Goal: Task Accomplishment & Management: Complete application form

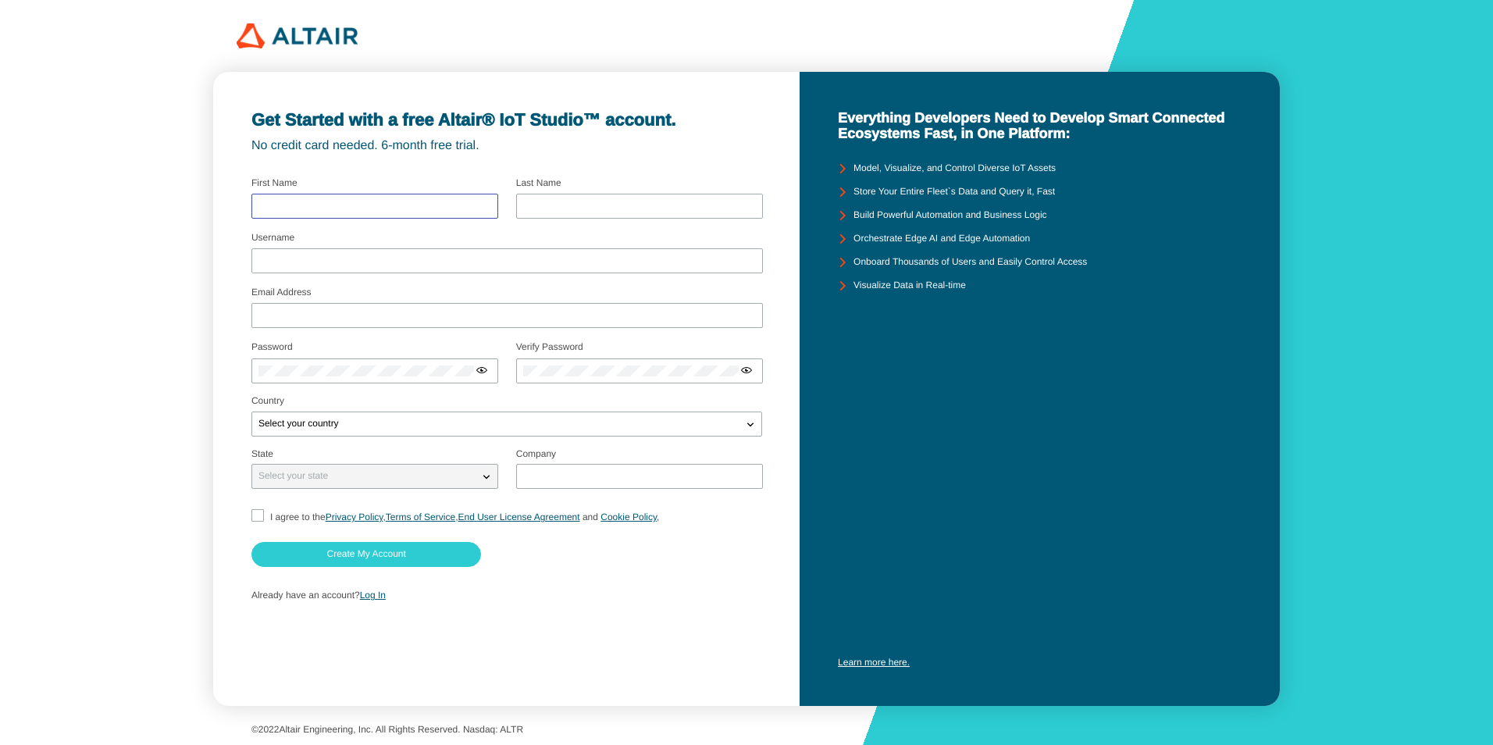
click at [454, 207] on input "text" at bounding box center [374, 206] width 233 height 11
type input "punnawat"
type input "porkrathok"
type input "chulalonggorn university"
click at [402, 266] on div at bounding box center [507, 260] width 512 height 25
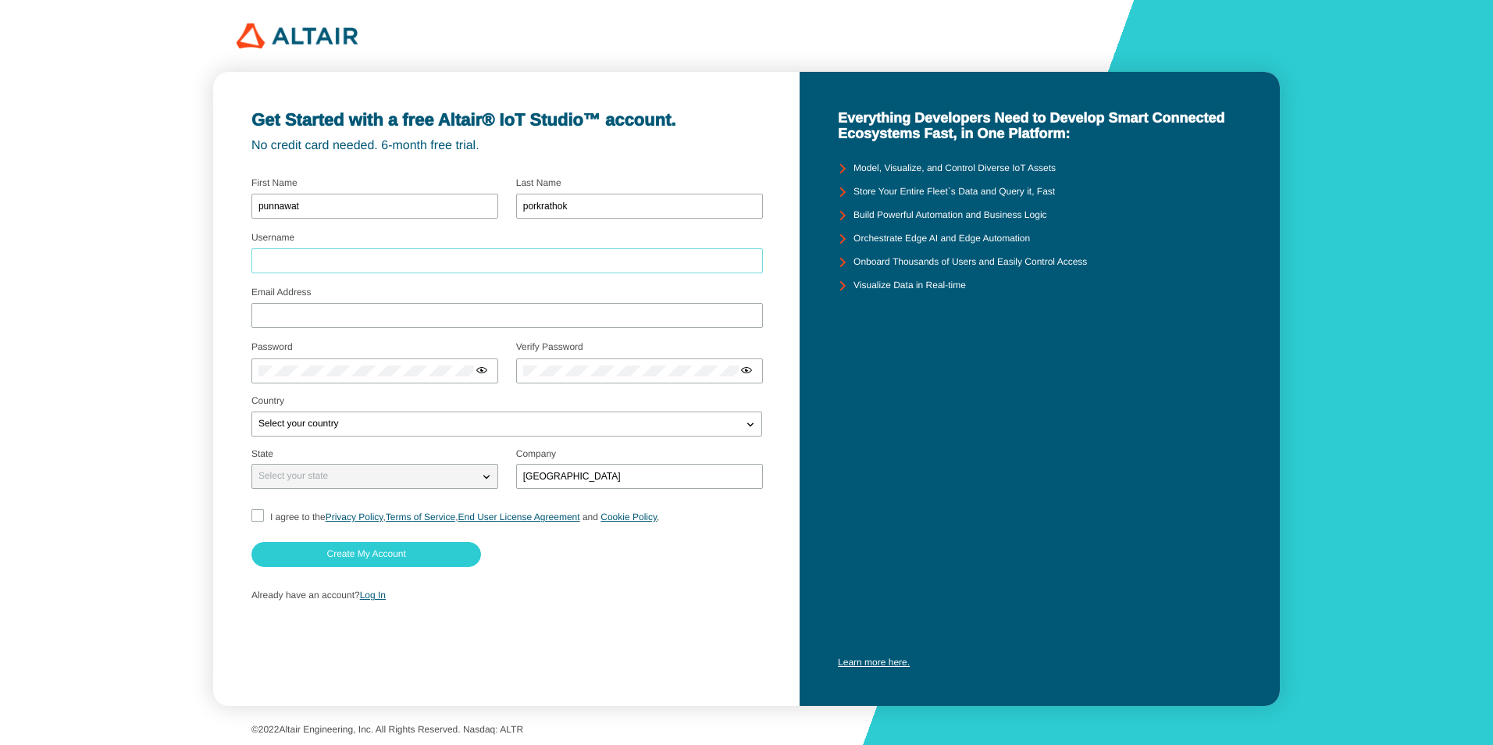
click at [332, 263] on input "Username" at bounding box center [506, 260] width 497 height 11
type input "ย"
type input "panawatK"
click at [330, 314] on input "Email Address" at bounding box center [506, 315] width 497 height 11
type input "[EMAIL_ADDRESS][DOMAIN_NAME]"
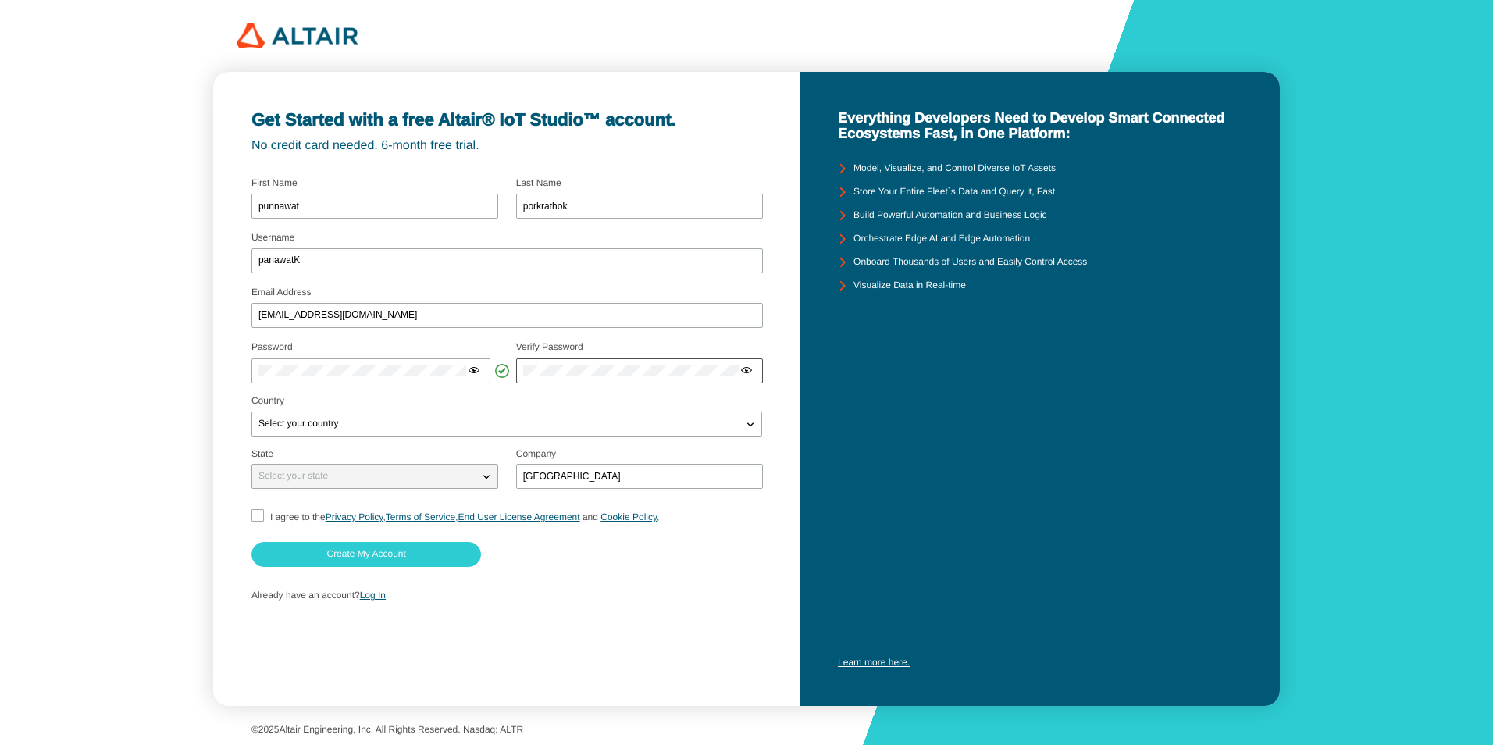
click at [616, 377] on div at bounding box center [639, 370] width 247 height 25
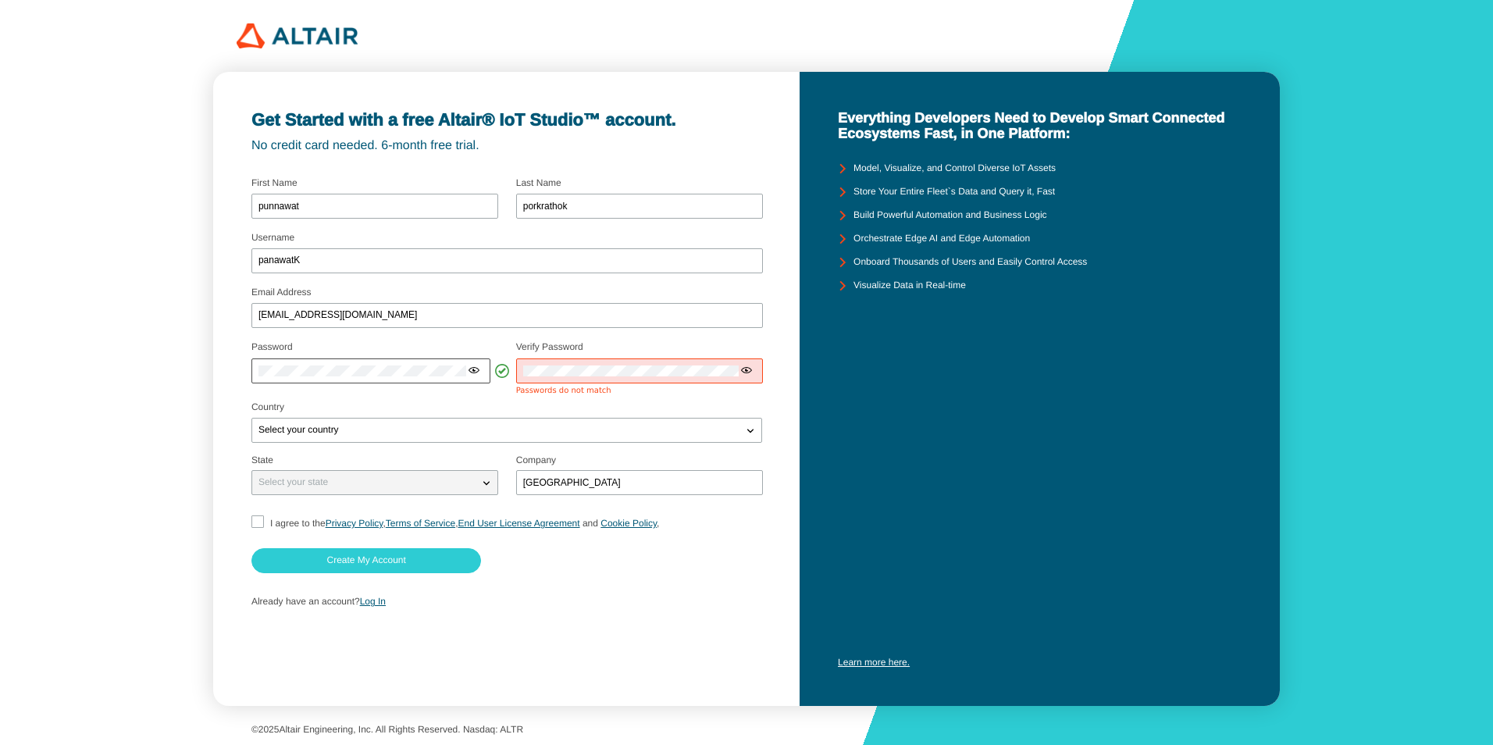
click at [478, 371] on iron-icon at bounding box center [474, 370] width 12 height 12
click at [742, 373] on iron-icon at bounding box center [739, 370] width 12 height 12
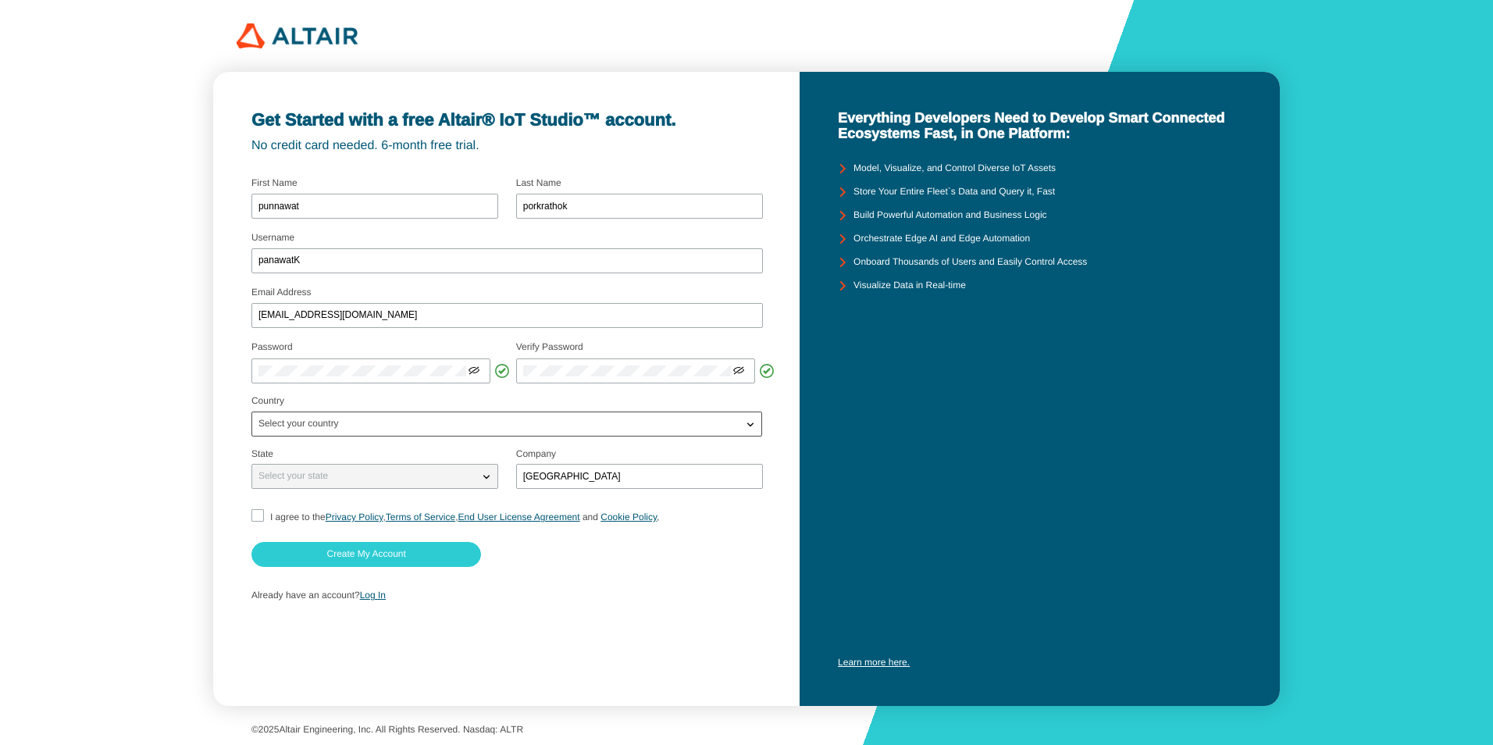
click at [625, 430] on div "Select your country" at bounding box center [497, 424] width 490 height 16
type input "thai"
click at [559, 480] on p "Thai land" at bounding box center [506, 477] width 509 height 16
click at [481, 475] on iron-icon at bounding box center [487, 477] width 16 height 16
click at [487, 475] on iron-icon at bounding box center [487, 477] width 16 height 16
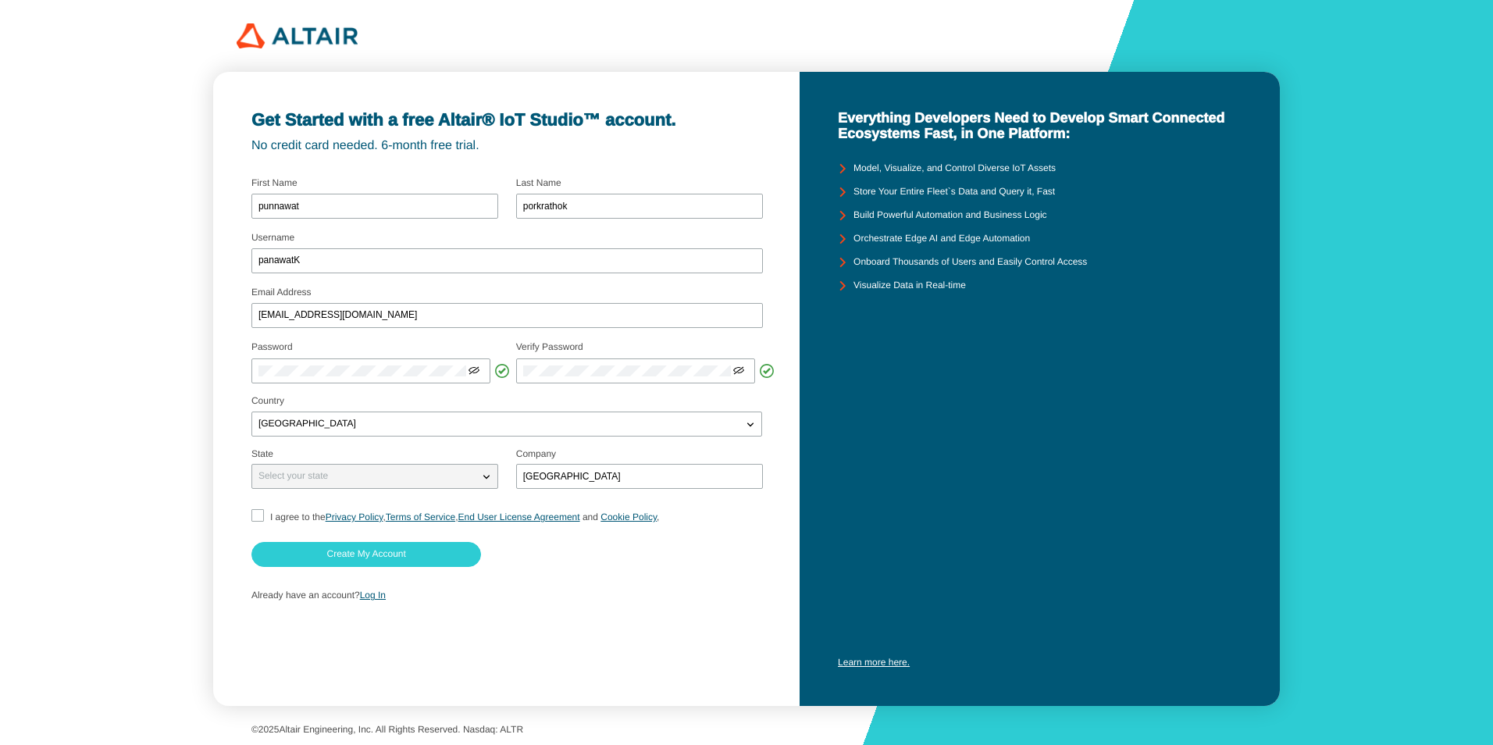
click at [487, 475] on iron-icon at bounding box center [487, 477] width 16 height 16
click at [256, 515] on input "I agree to the Privacy Policy , Terms of Service , End User License Agreement a…" at bounding box center [256, 517] width 10 height 16
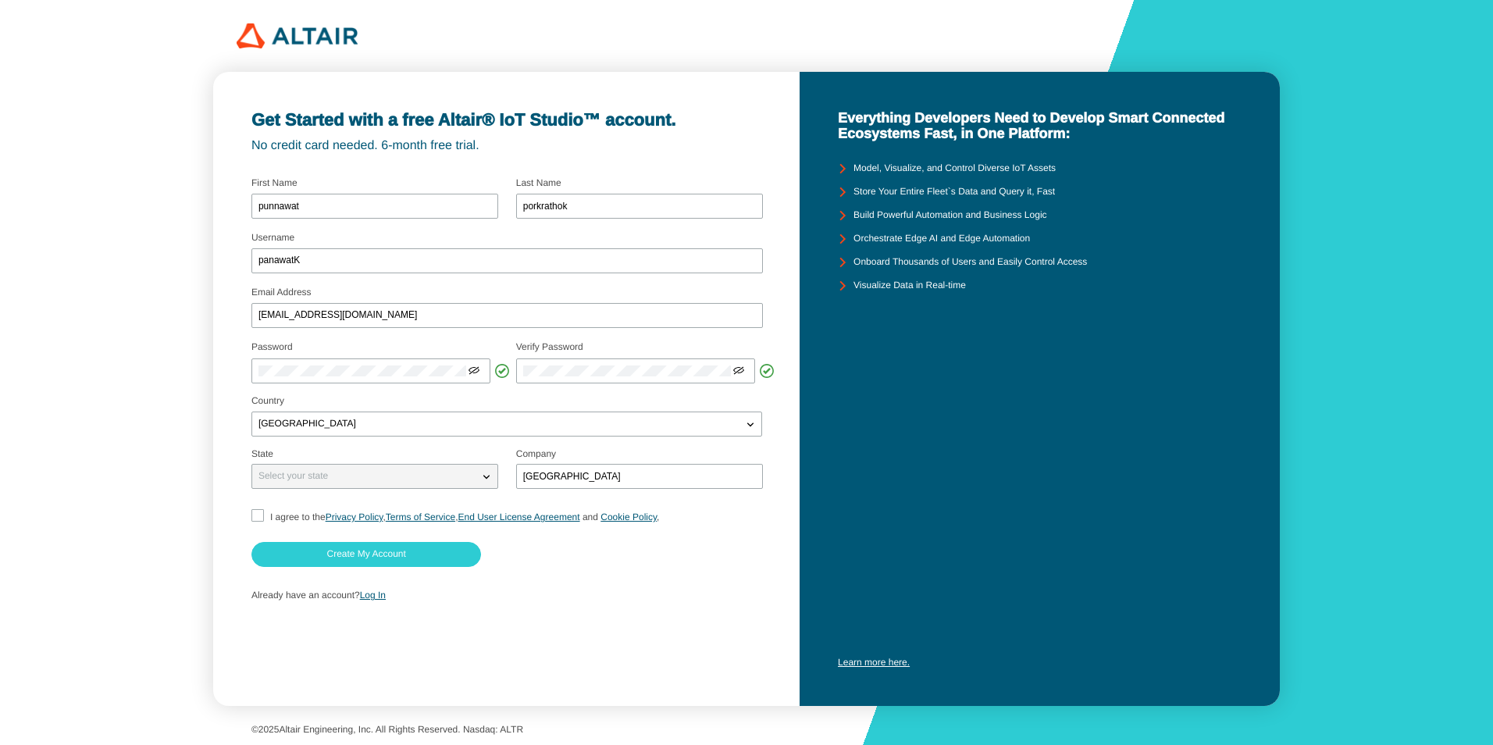
checkbox input "true"
click at [433, 476] on div "Select your state" at bounding box center [365, 477] width 226 height 16
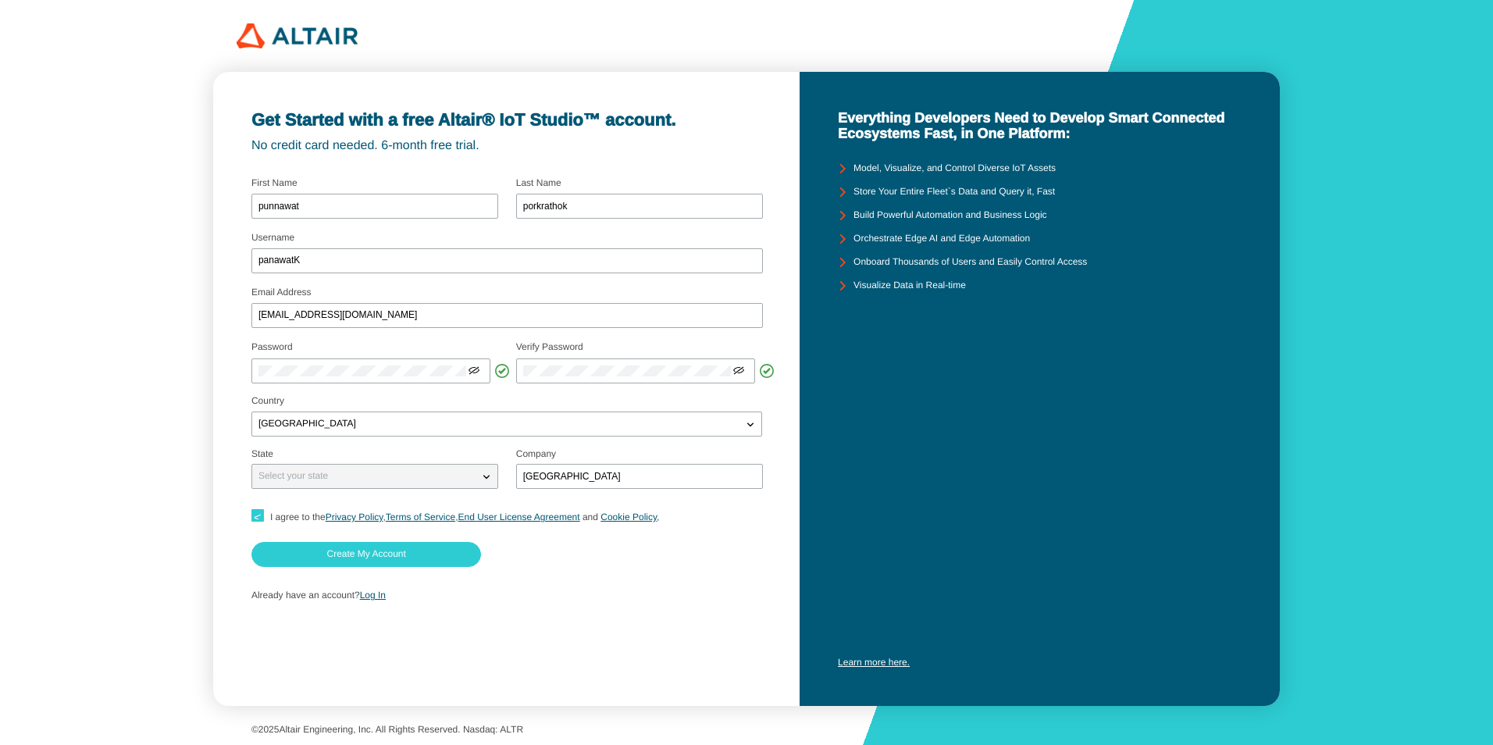
click at [433, 476] on div "Select your state" at bounding box center [365, 477] width 226 height 16
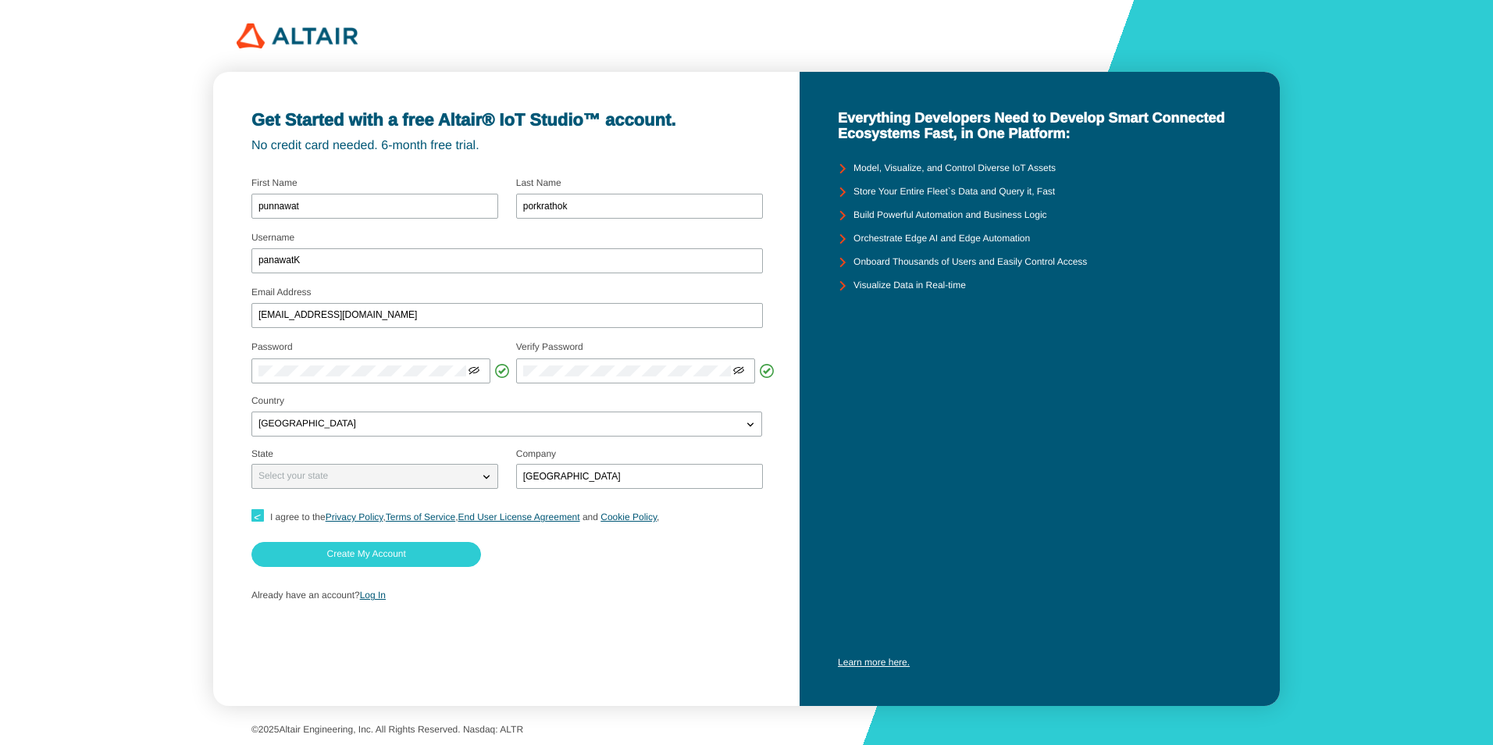
click at [518, 563] on div at bounding box center [507, 558] width 512 height 33
drag, startPoint x: 487, startPoint y: 475, endPoint x: 692, endPoint y: 420, distance: 211.8
click at [692, 420] on form "Username panawatK Email Address 6730308121@student.chula.ac.th Password" at bounding box center [506, 391] width 511 height 439
click at [692, 420] on div "Thailand" at bounding box center [497, 424] width 490 height 16
click at [747, 430] on iron-icon at bounding box center [751, 424] width 16 height 16
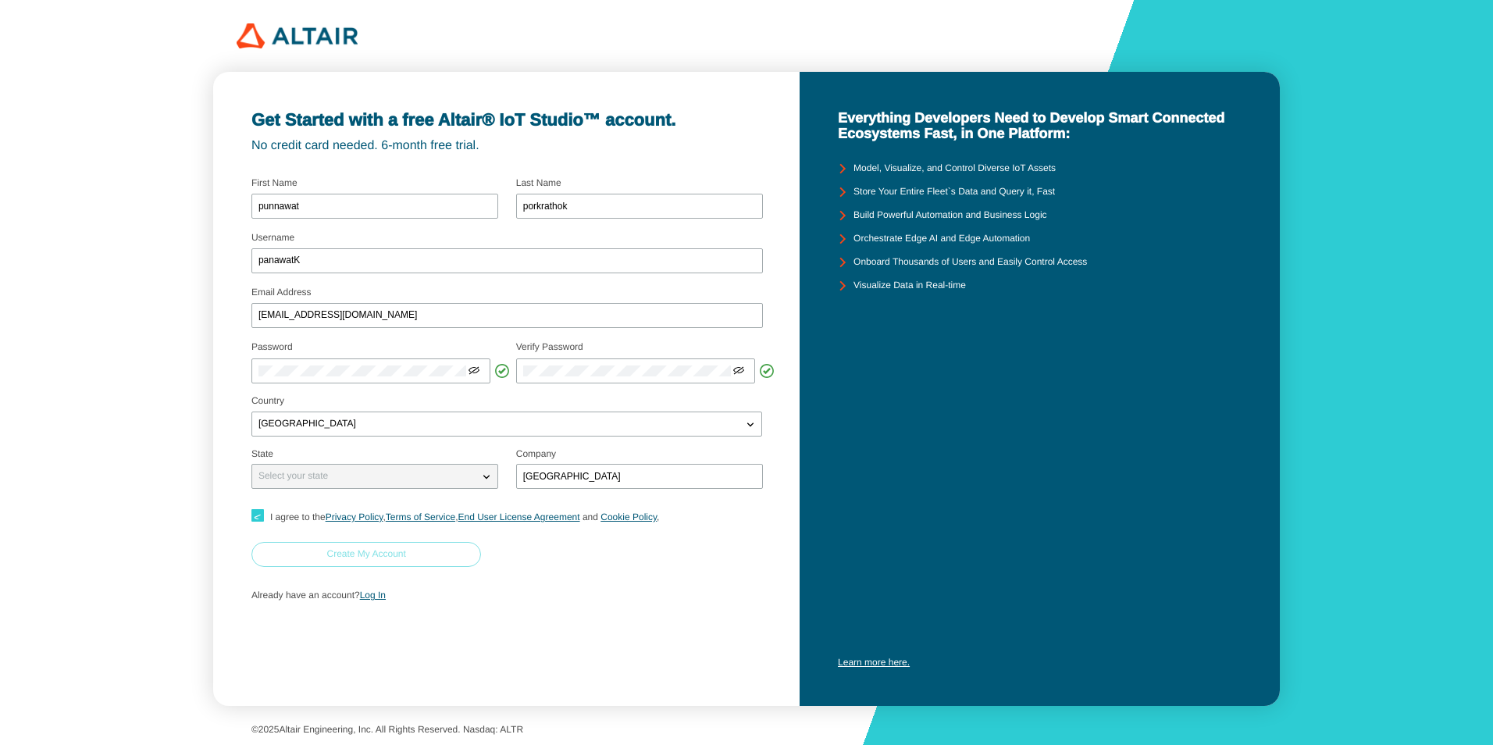
click at [431, 557] on paper-button "Create My Account" at bounding box center [366, 554] width 230 height 25
click at [486, 480] on iron-icon at bounding box center [487, 477] width 16 height 16
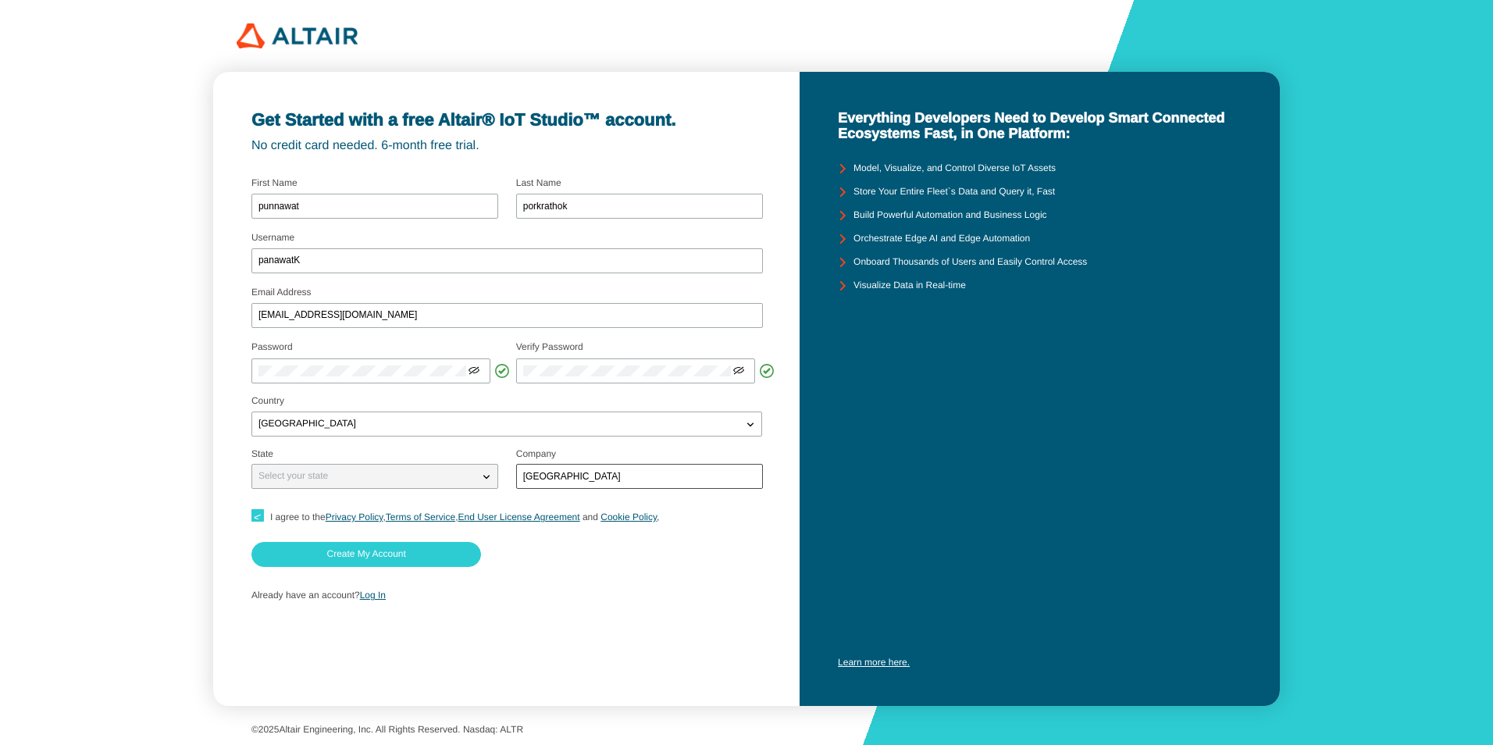
drag, startPoint x: 486, startPoint y: 480, endPoint x: 629, endPoint y: 481, distance: 143.7
click at [629, 481] on div "Select your state" at bounding box center [506, 471] width 511 height 56
click at [629, 481] on input "chulalonggorn university" at bounding box center [639, 476] width 233 height 11
click at [656, 478] on input "chulalonggorn university" at bounding box center [639, 476] width 233 height 11
type input "chulalongkorn university"
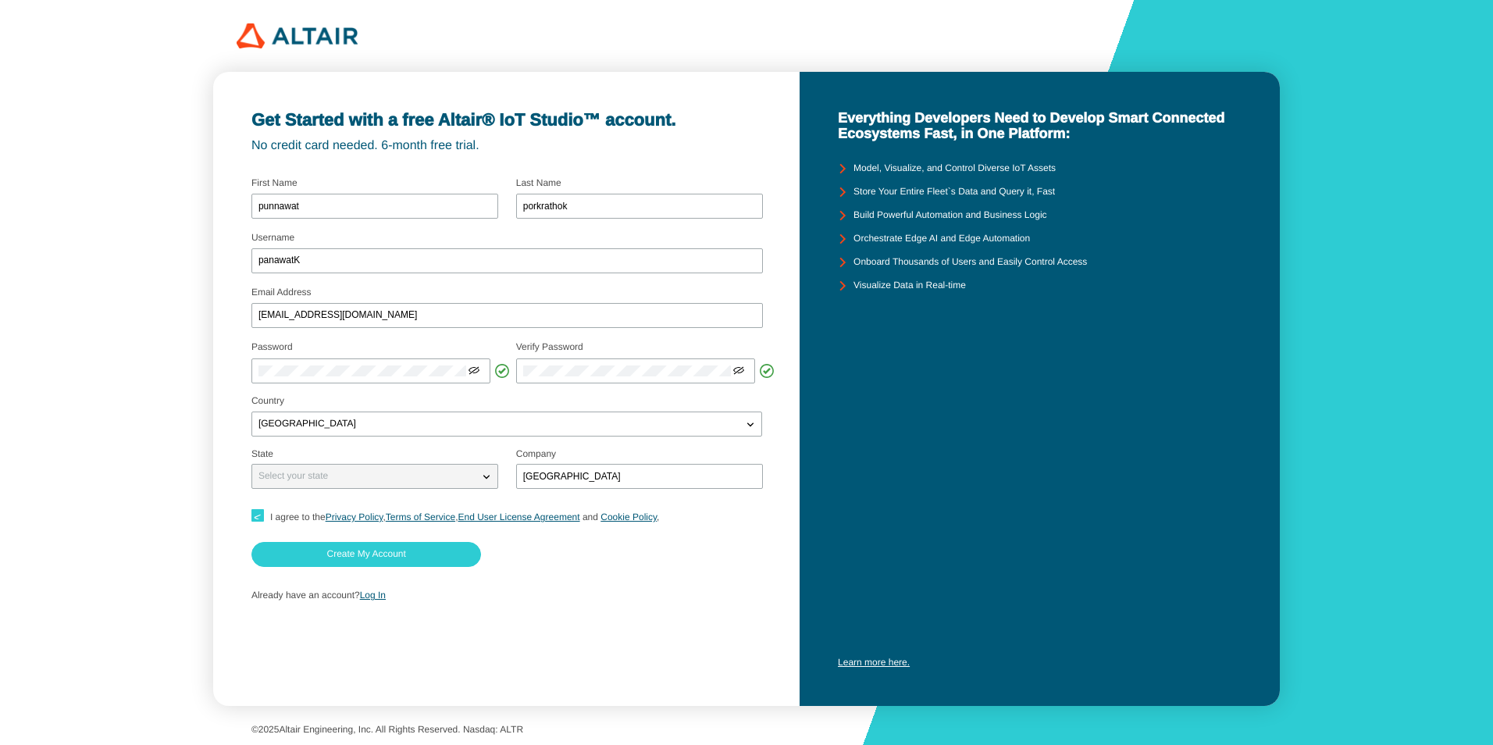
click at [661, 584] on div "Already have an account? Log In" at bounding box center [506, 596] width 511 height 30
click at [484, 472] on iron-icon at bounding box center [487, 477] width 16 height 16
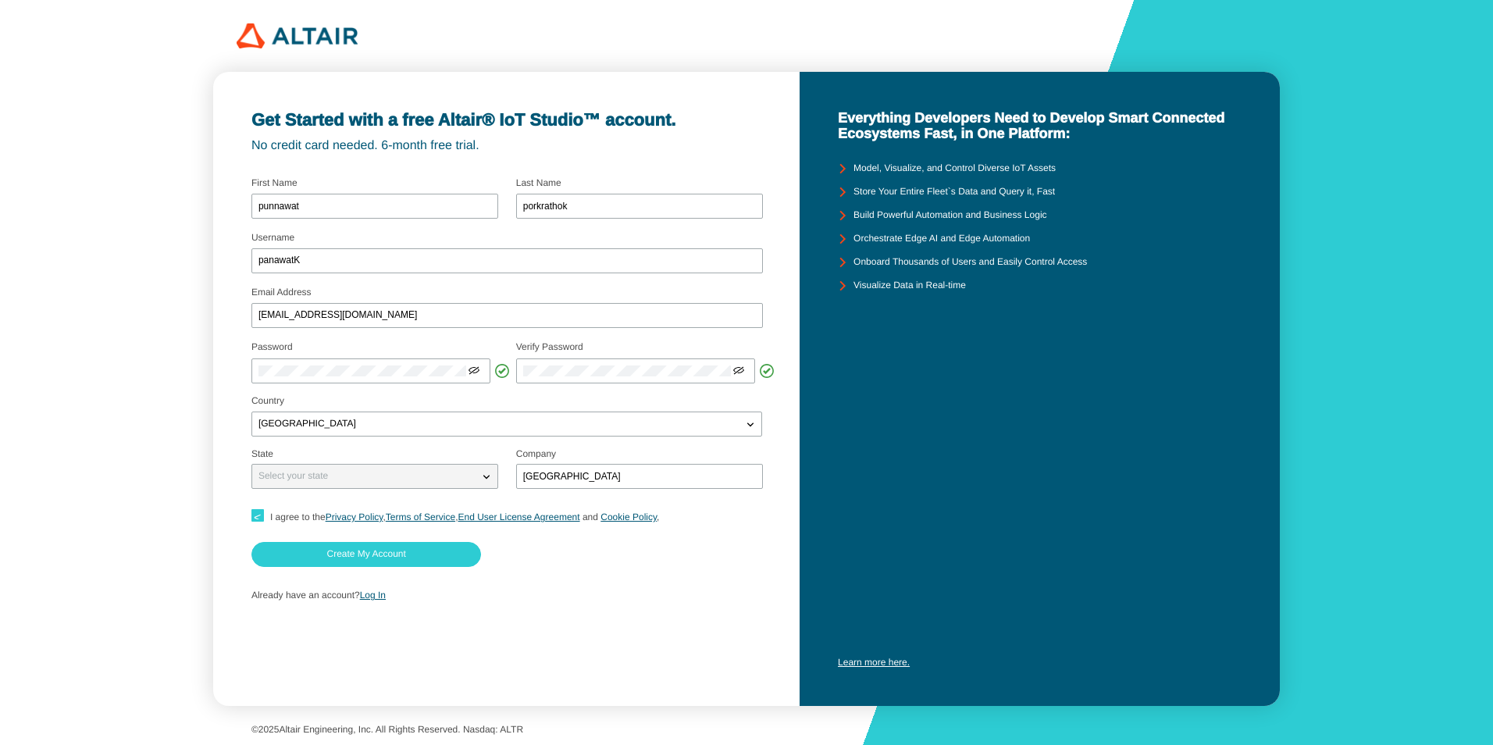
click at [484, 472] on iron-icon at bounding box center [487, 477] width 16 height 16
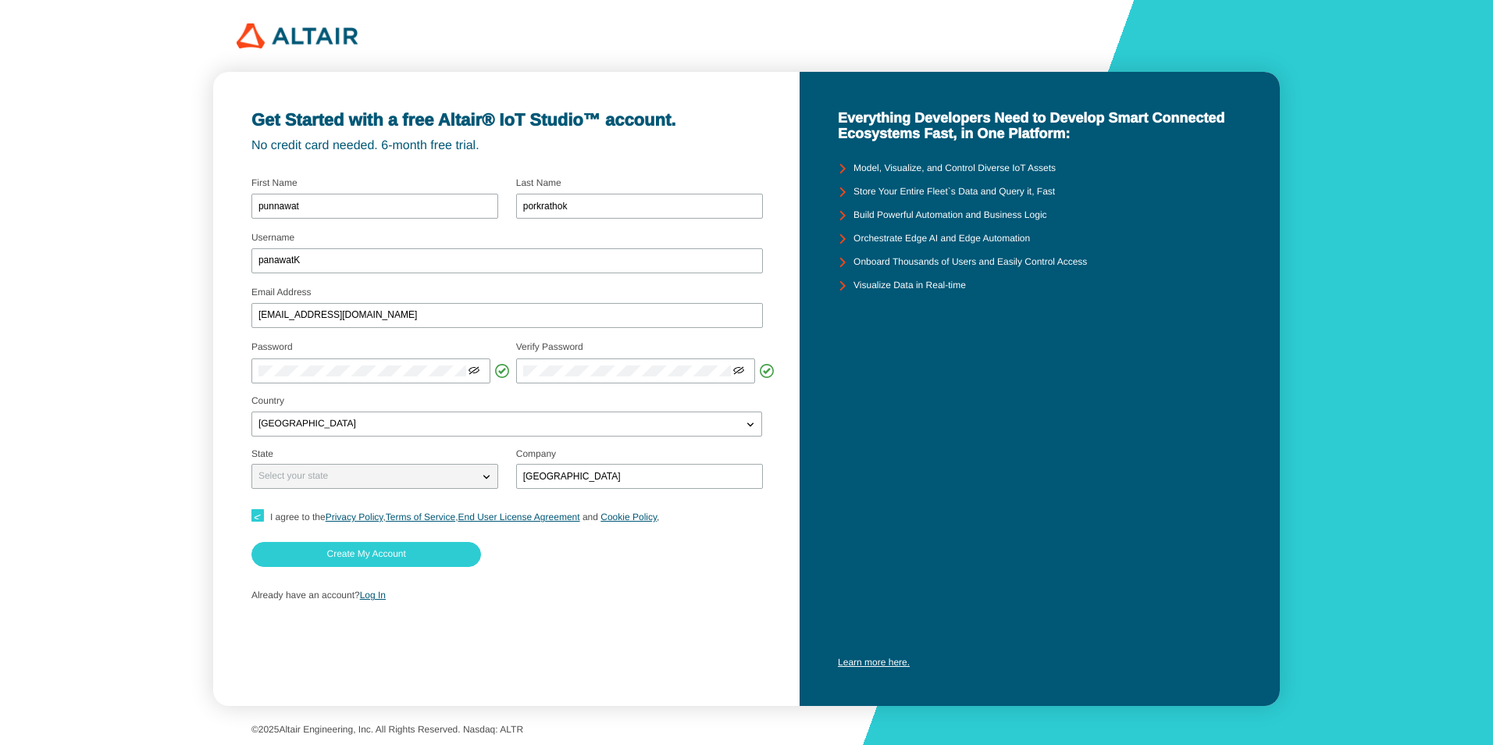
click at [258, 518] on input "I agree to the Privacy Policy , Terms of Service , End User License Agreement a…" at bounding box center [256, 517] width 10 height 16
checkbox input "true"
click at [379, 594] on link "Log In" at bounding box center [373, 595] width 26 height 11
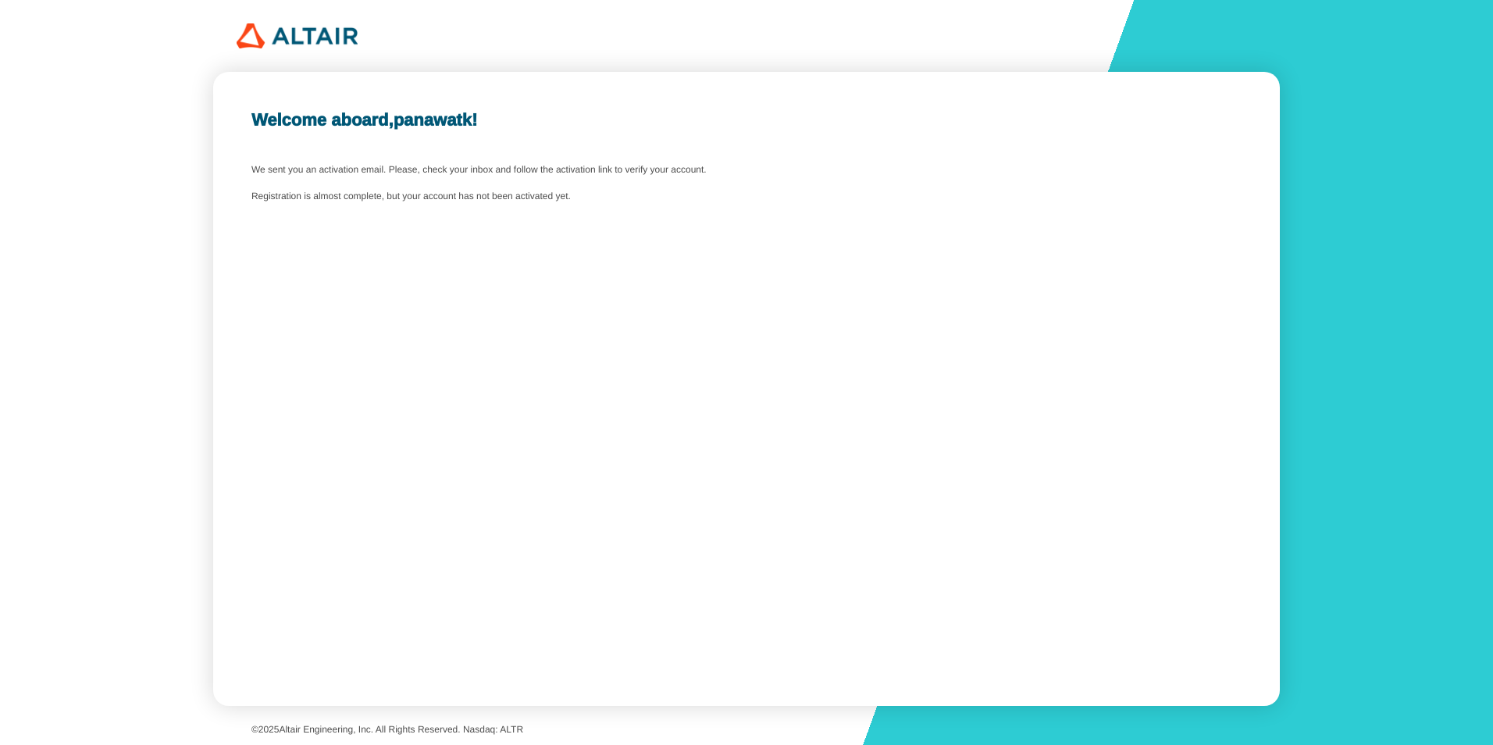
click at [532, 237] on div "Welcome aboard, panawatk ! We sent you an activation email. Please, check your …" at bounding box center [746, 389] width 1067 height 634
click at [553, 287] on div "Welcome aboard, panawatk ! We sent you an activation email. Please, check your …" at bounding box center [746, 389] width 1067 height 634
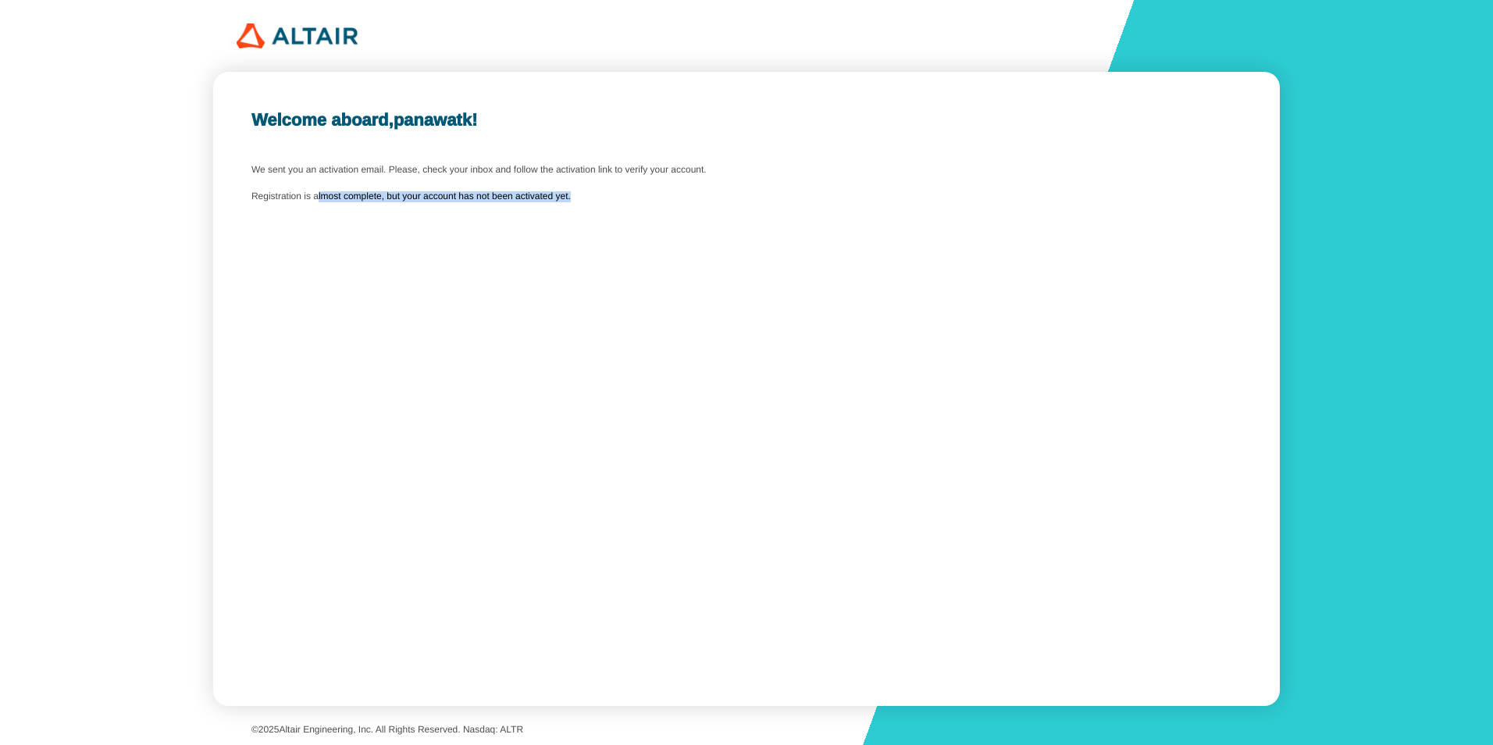
click at [553, 287] on div "Welcome aboard, panawatk ! We sent you an activation email. Please, check your …" at bounding box center [746, 389] width 1067 height 634
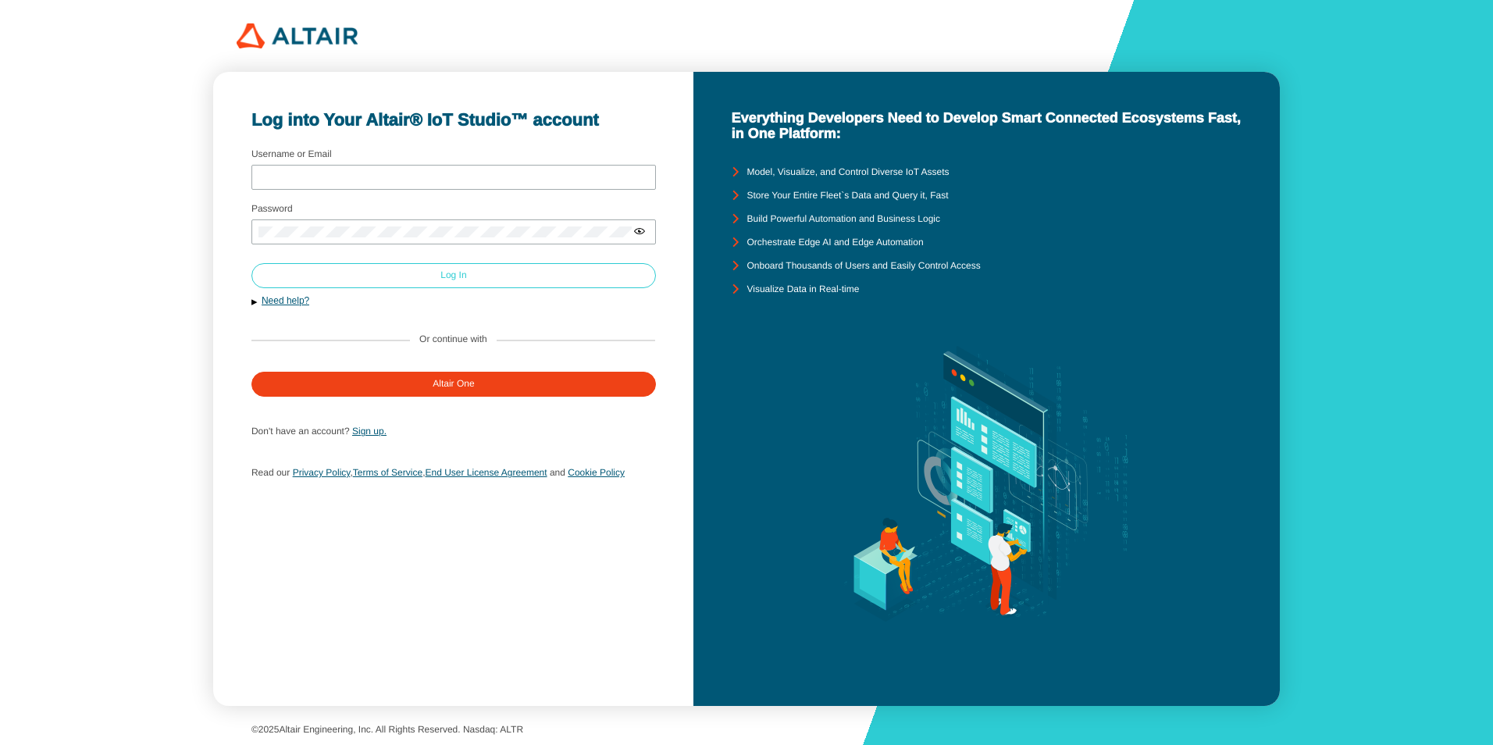
type input "panawatK"
click at [559, 271] on paper-button "Log In" at bounding box center [453, 275] width 405 height 25
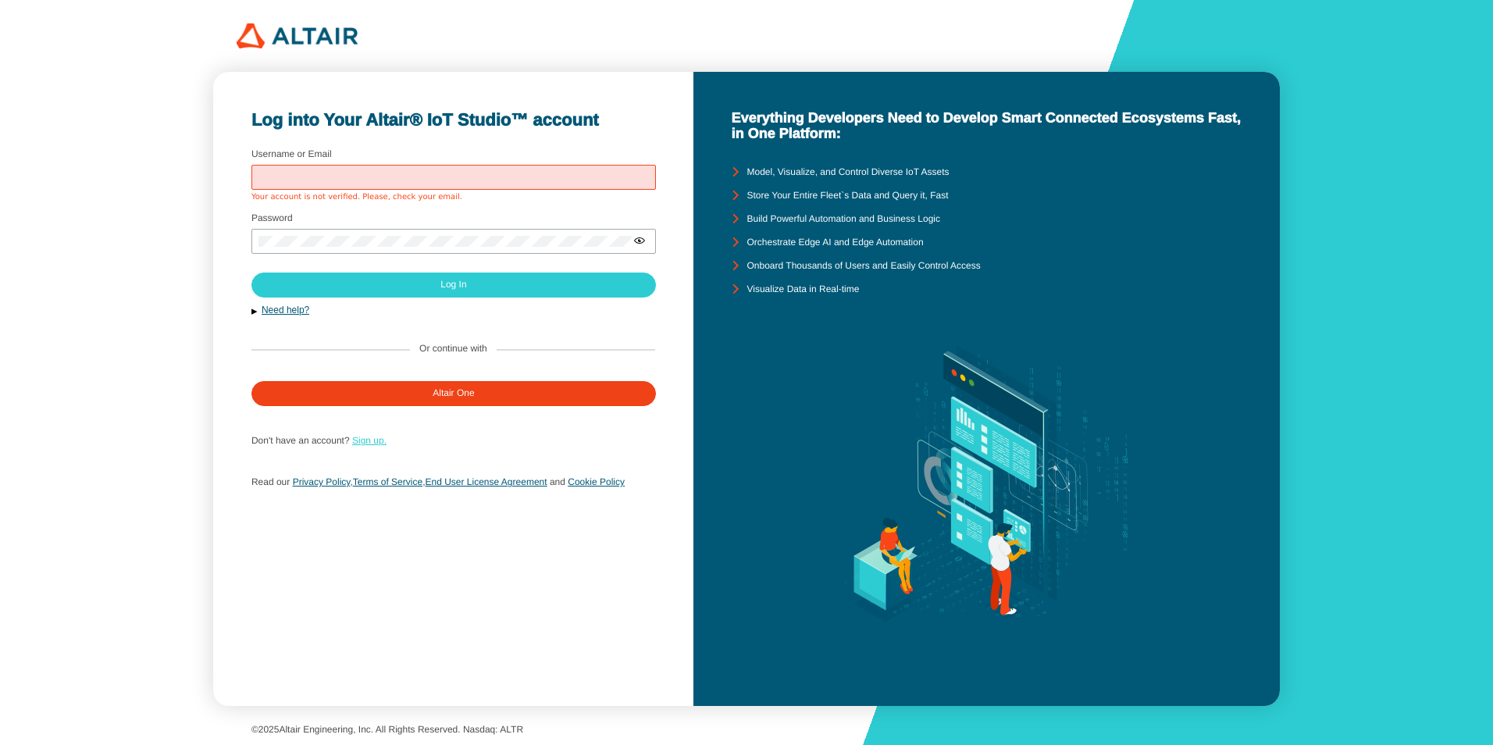
type input "panawatK"
click at [373, 443] on link "Sign up." at bounding box center [369, 440] width 34 height 11
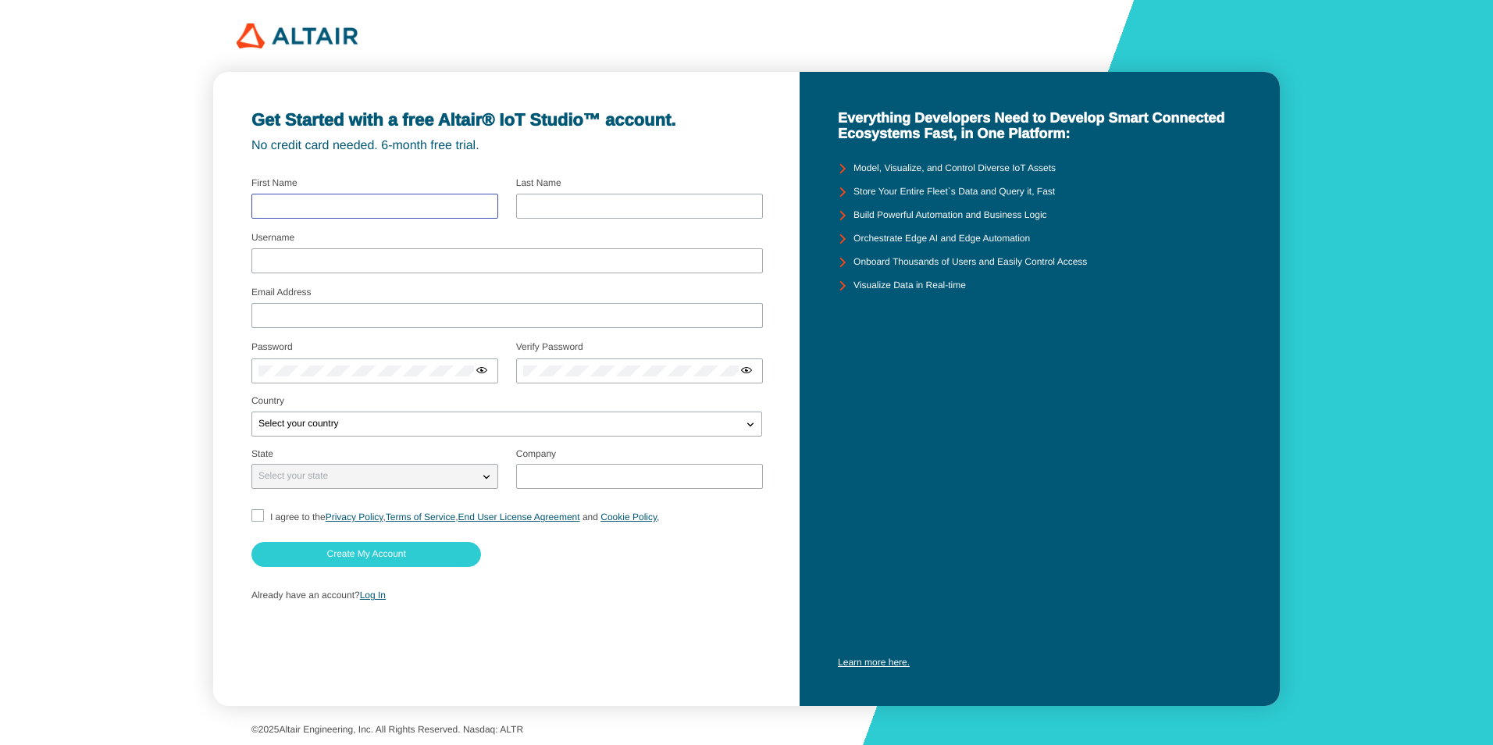
click at [423, 207] on input "text" at bounding box center [374, 206] width 233 height 11
type input "punnawat"
type input "porkrathok"
type input "panawatK"
type input "6730308121@student.chula.ac.th"
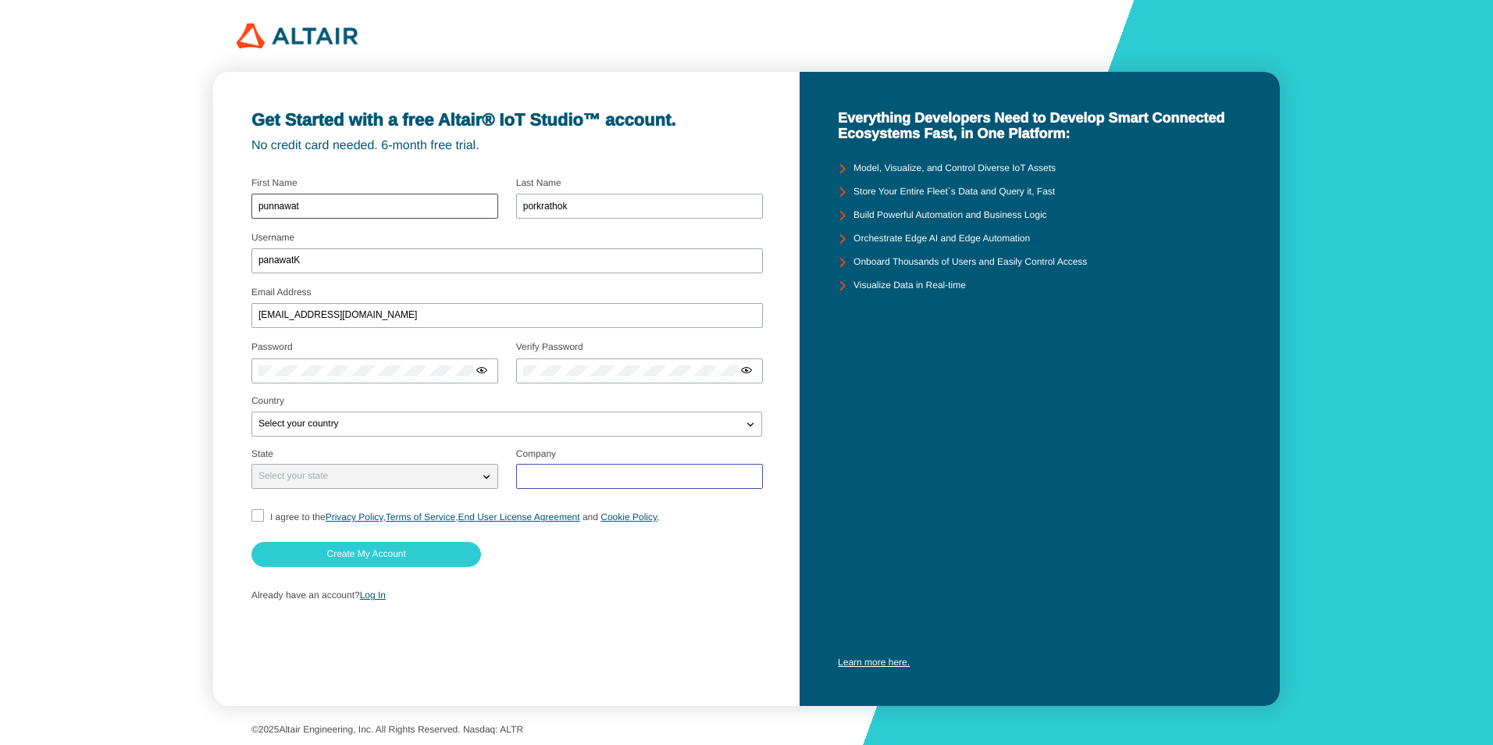
type input "chulalonggorn university"
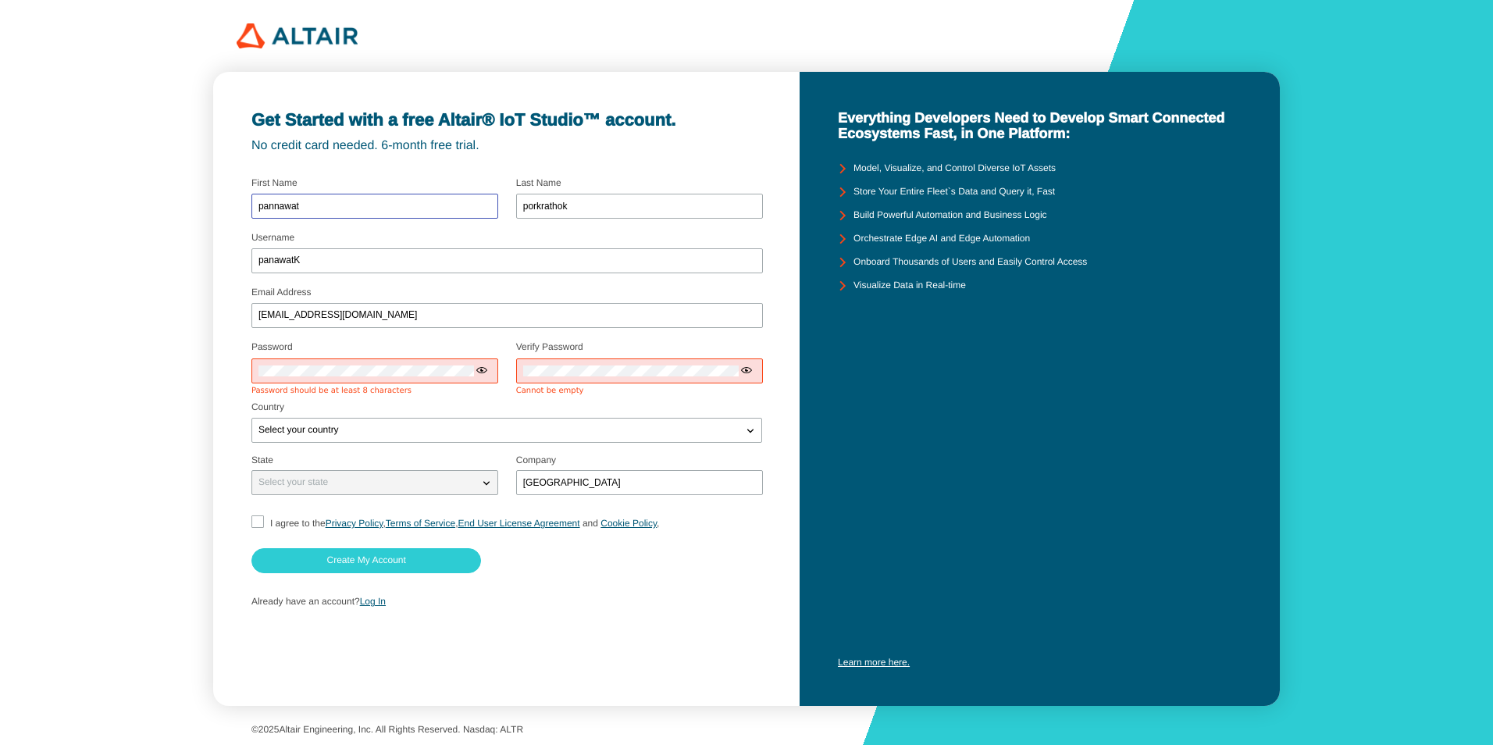
type input "pannawat"
type input "panawatK"
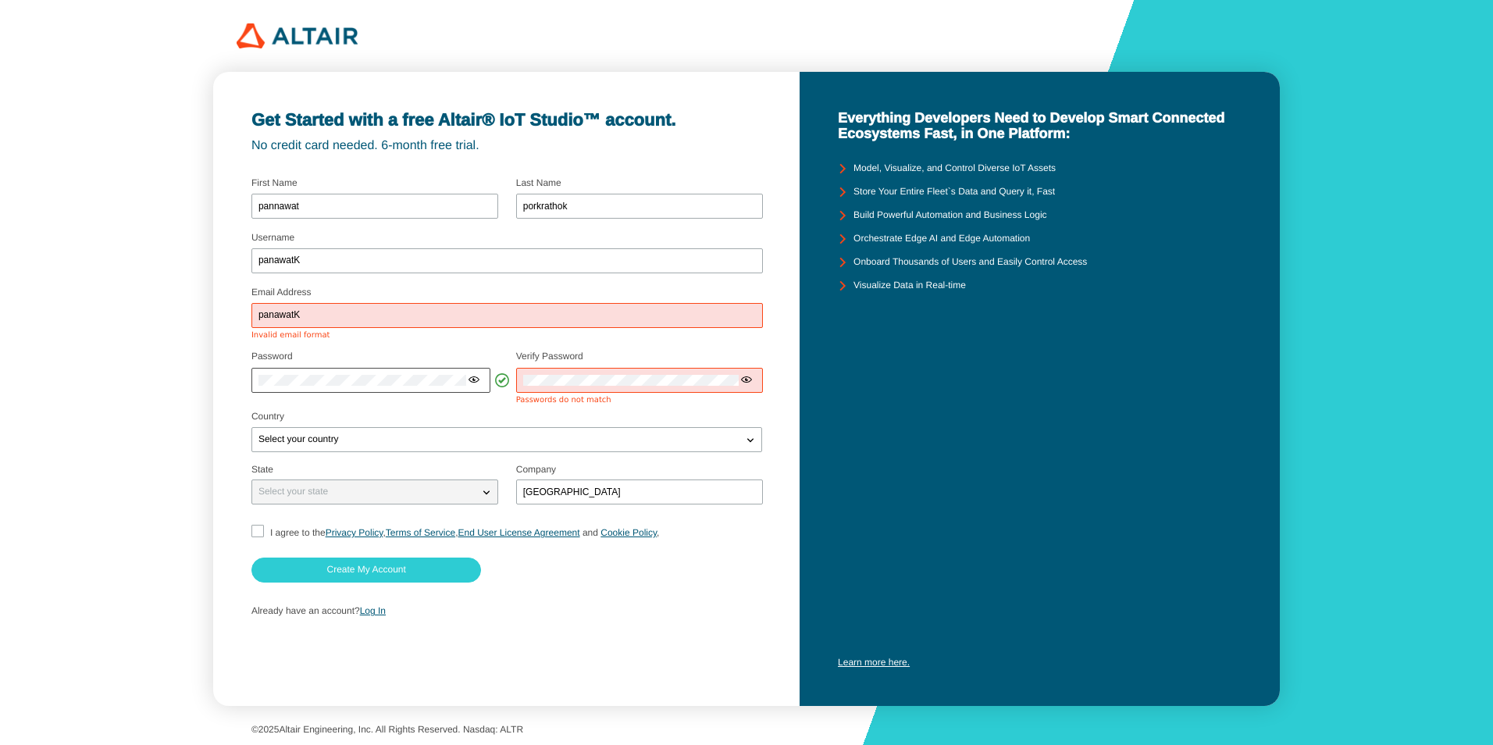
click at [473, 378] on iron-icon at bounding box center [474, 379] width 12 height 12
click at [550, 387] on div at bounding box center [639, 380] width 247 height 25
click at [529, 442] on div "Select your country" at bounding box center [506, 439] width 511 height 25
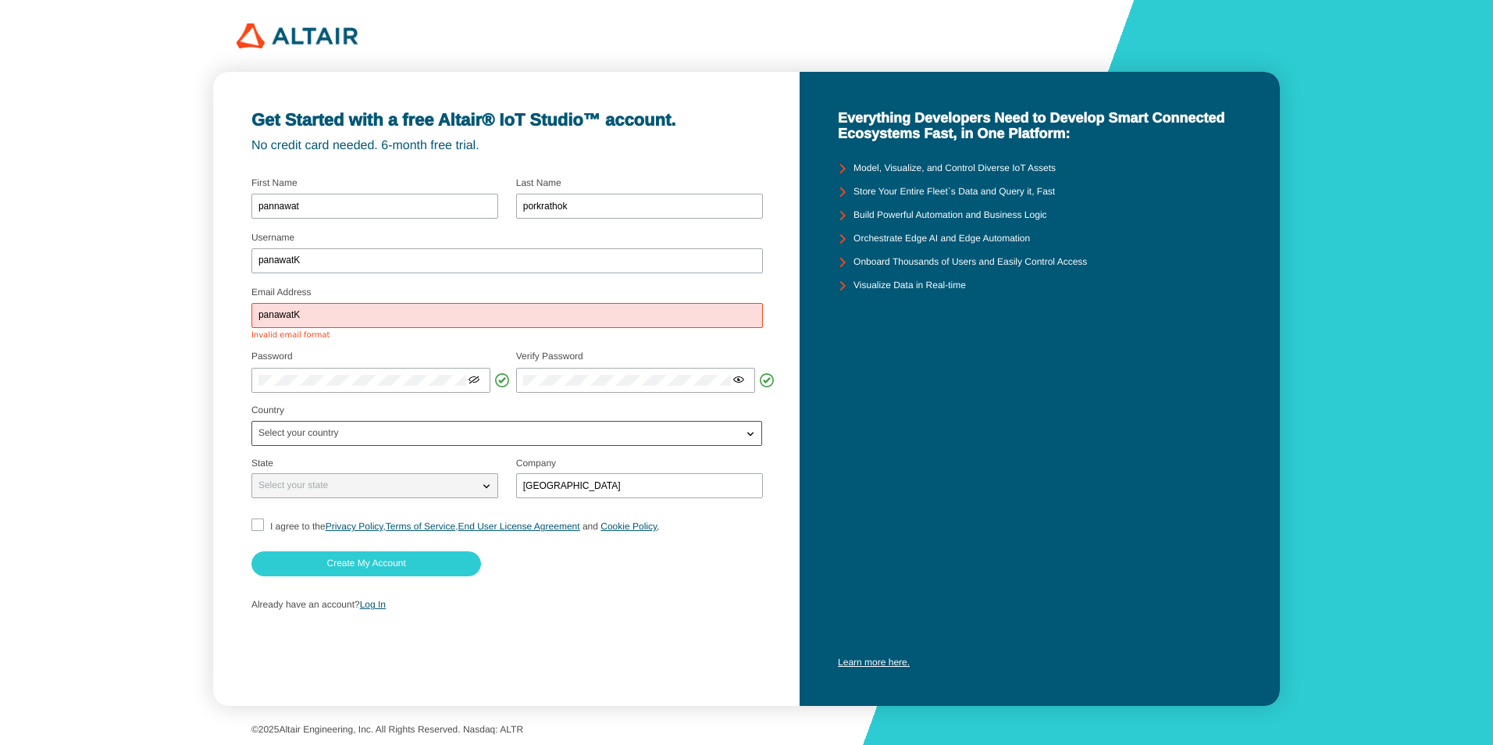
click at [655, 444] on div "Select your country" at bounding box center [506, 433] width 511 height 25
click at [746, 430] on iron-icon at bounding box center [751, 434] width 16 height 16
type input "tha"
click at [509, 487] on p "Tha iland" at bounding box center [506, 487] width 509 height 16
click at [484, 488] on iron-icon at bounding box center [487, 486] width 16 height 16
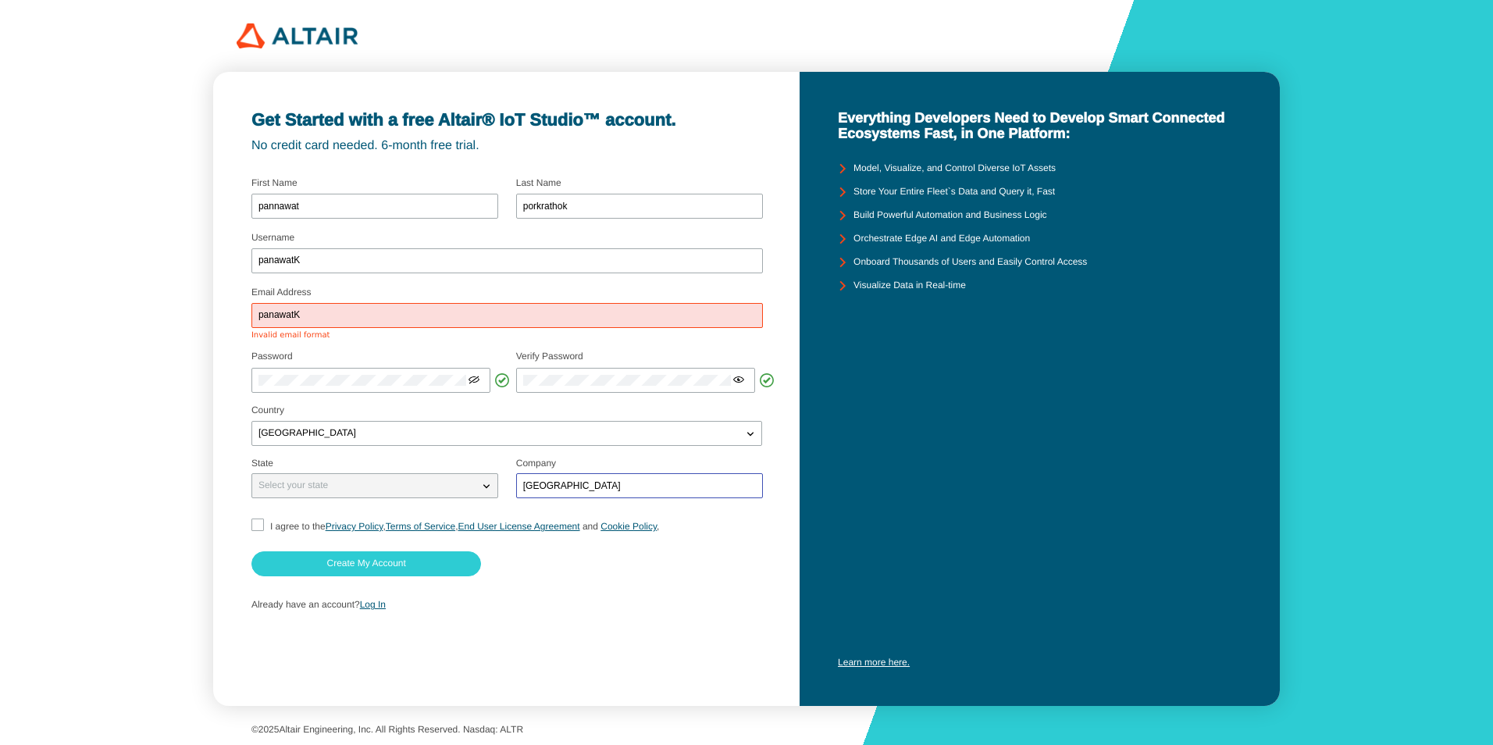
type input "chulalongkorn university"
click at [525, 552] on div at bounding box center [507, 567] width 512 height 33
click at [274, 497] on div "Select your state" at bounding box center [374, 485] width 247 height 25
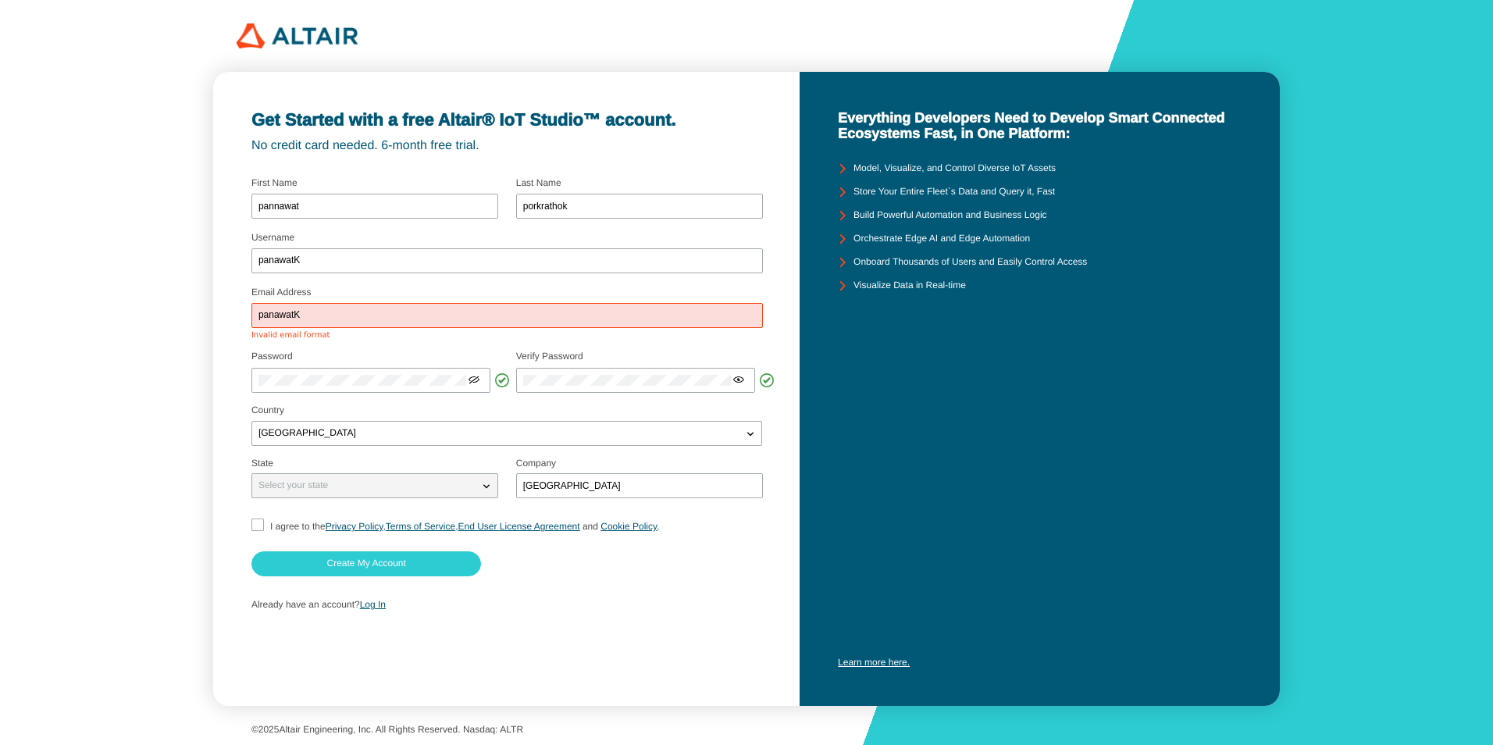
click at [274, 497] on div "Select your state" at bounding box center [374, 485] width 247 height 25
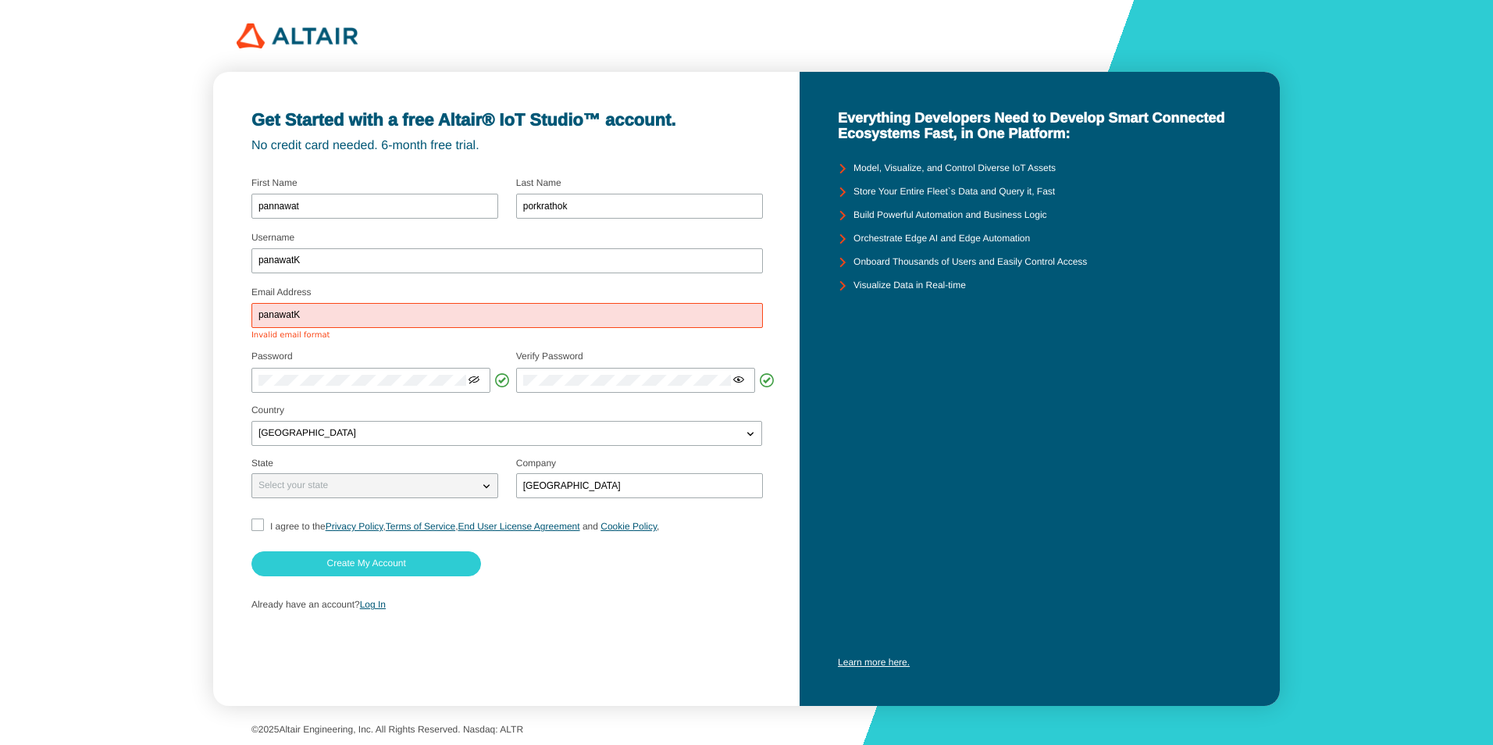
drag, startPoint x: 274, startPoint y: 497, endPoint x: 260, endPoint y: 528, distance: 33.5
click at [260, 528] on form "Username panawatK Email Address panawatK Invalid email format Password" at bounding box center [506, 396] width 511 height 448
click at [260, 528] on input "I agree to the Privacy Policy , Terms of Service , End User License Agreement a…" at bounding box center [256, 527] width 10 height 16
checkbox input "true"
type input "p"
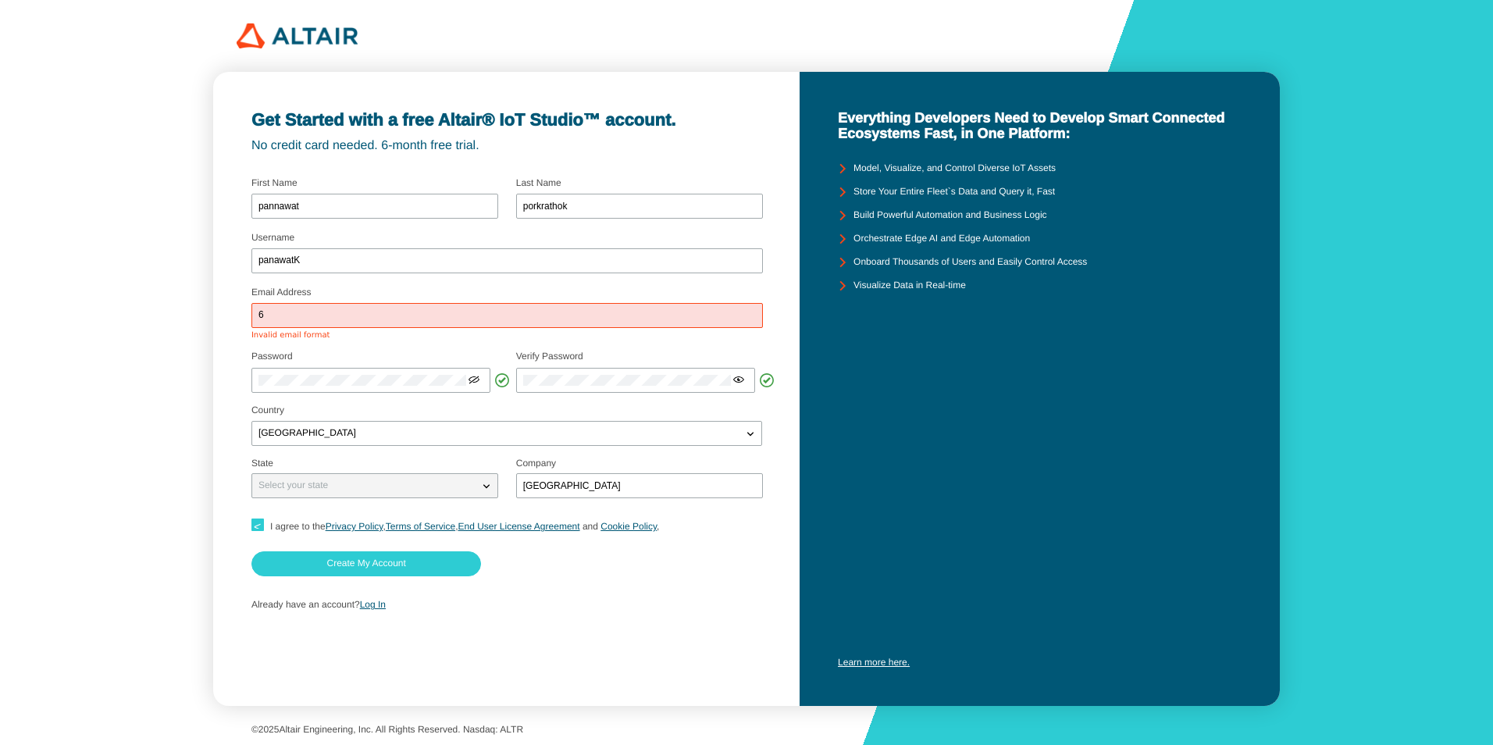
type input "6730308121@student.chula.ac.th"
click at [383, 432] on div "Thailand" at bounding box center [506, 433] width 511 height 25
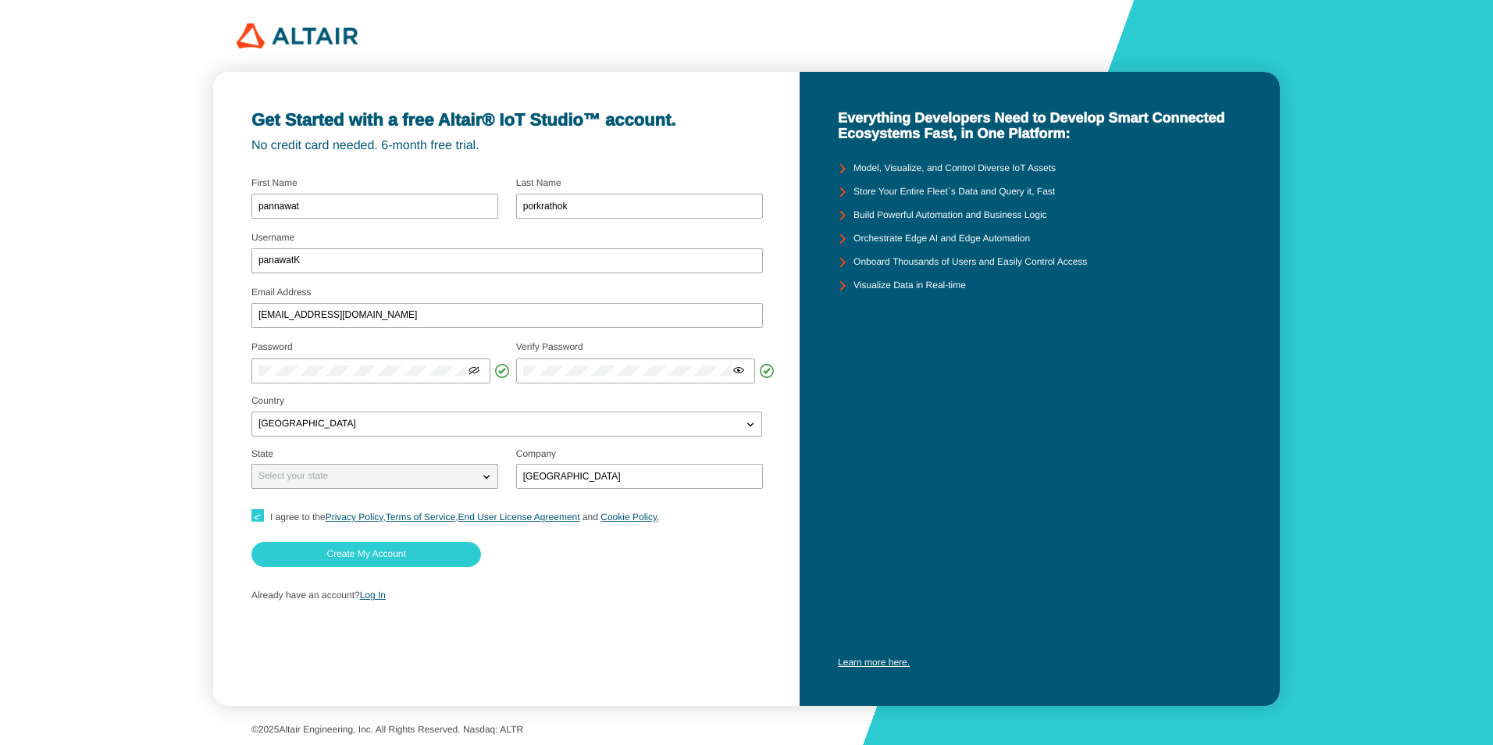
click at [574, 567] on div at bounding box center [507, 558] width 512 height 33
click at [479, 479] on iron-icon at bounding box center [487, 477] width 16 height 16
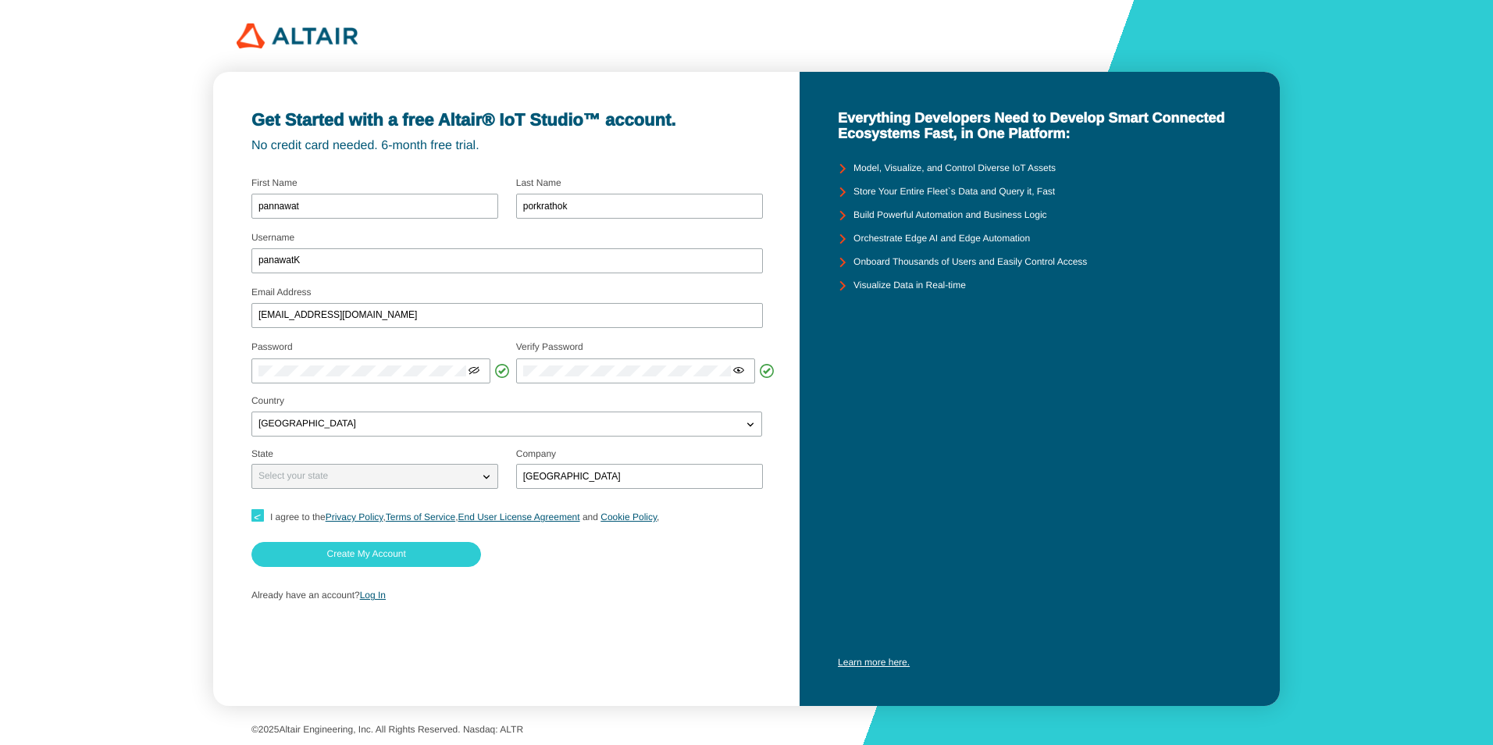
click at [490, 236] on div "Username panawatK" at bounding box center [507, 255] width 512 height 42
click at [490, 477] on iron-icon at bounding box center [487, 477] width 16 height 16
click at [482, 474] on iron-icon at bounding box center [487, 477] width 16 height 16
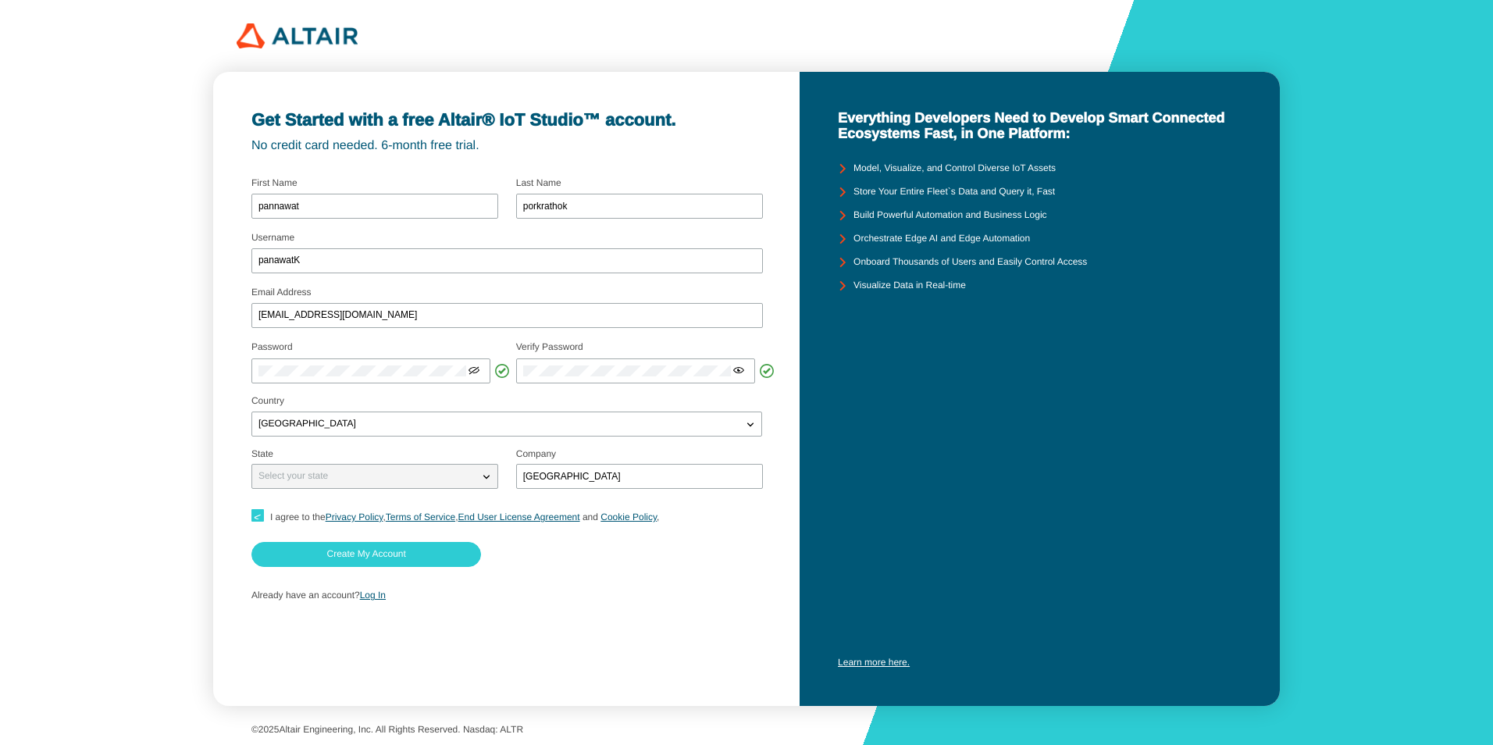
click at [482, 474] on iron-icon at bounding box center [487, 477] width 16 height 16
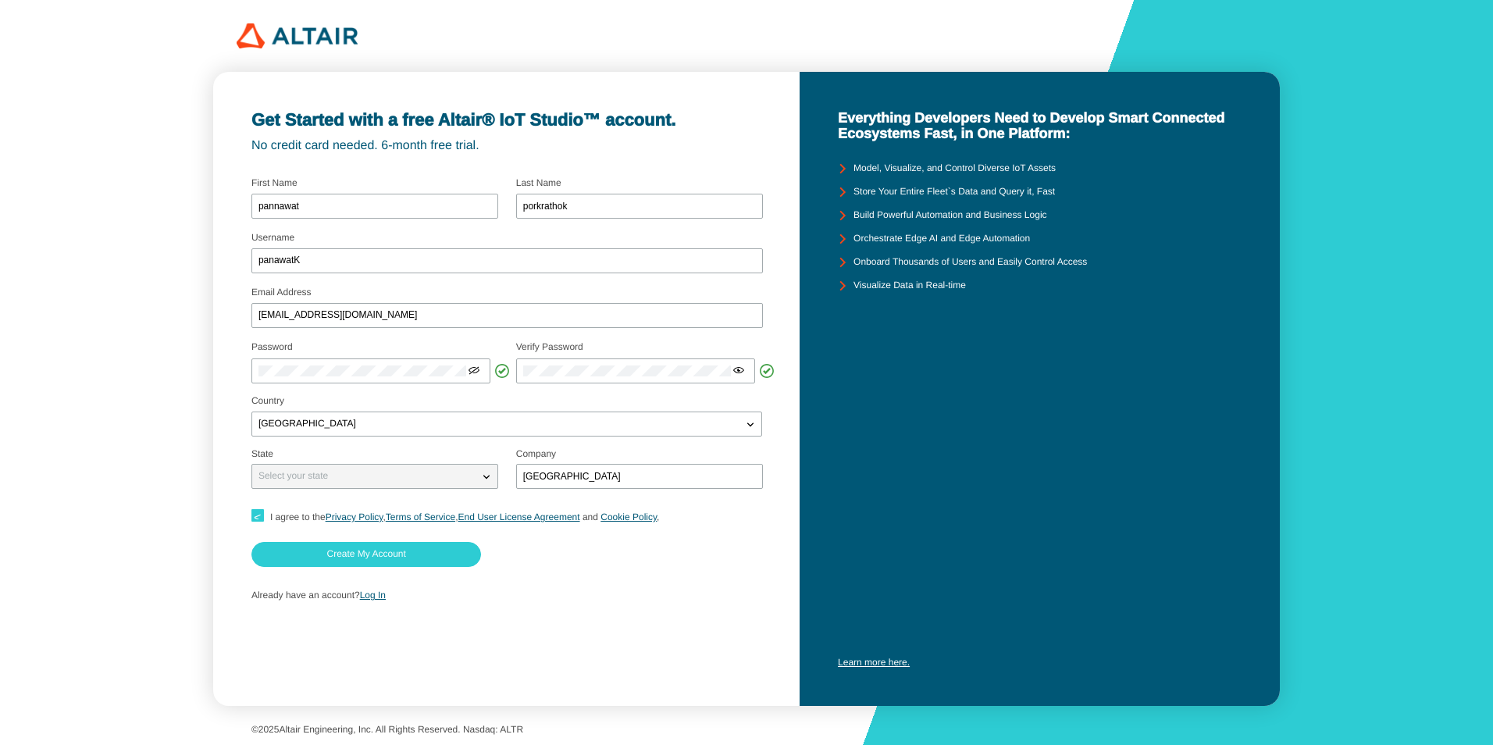
click at [482, 474] on iron-icon at bounding box center [487, 477] width 16 height 16
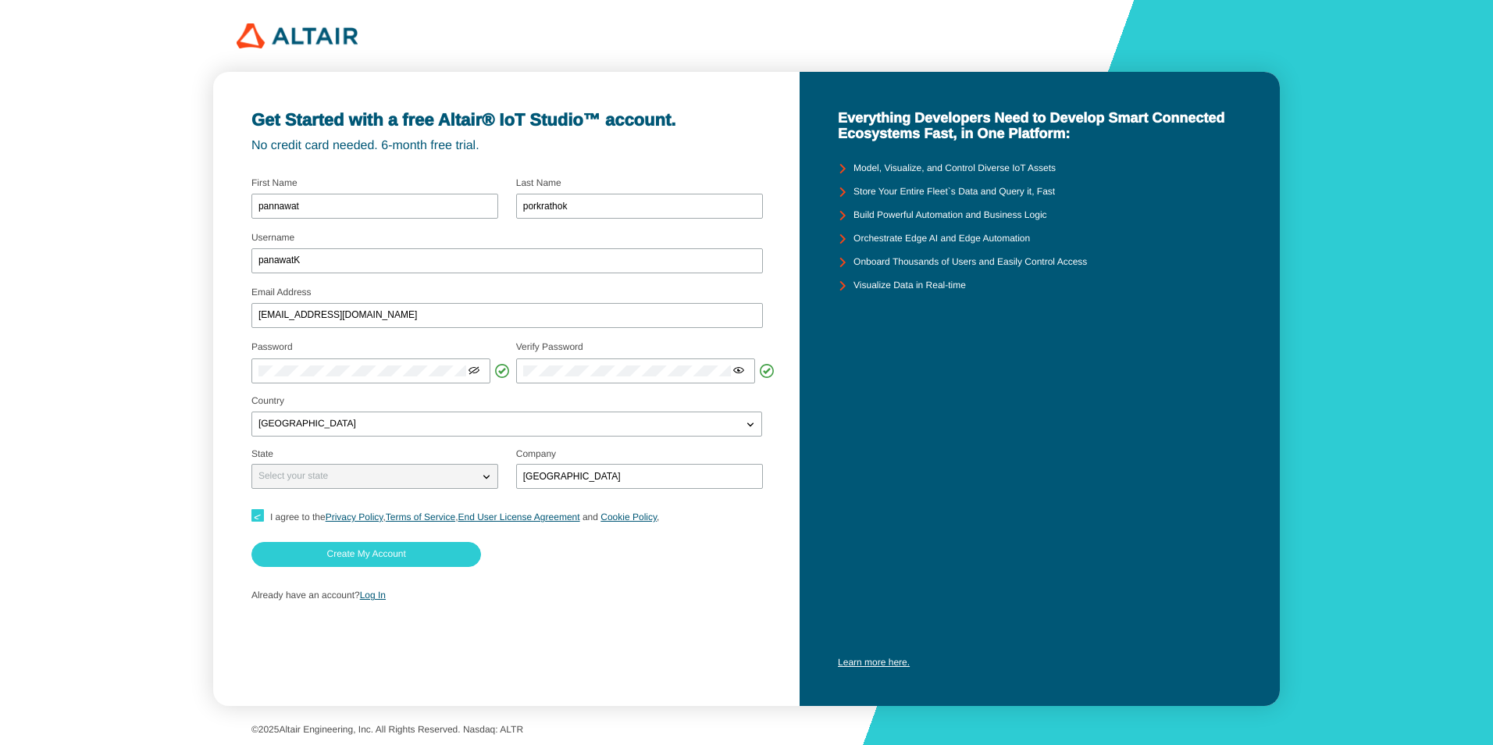
click at [482, 474] on iron-icon at bounding box center [487, 477] width 16 height 16
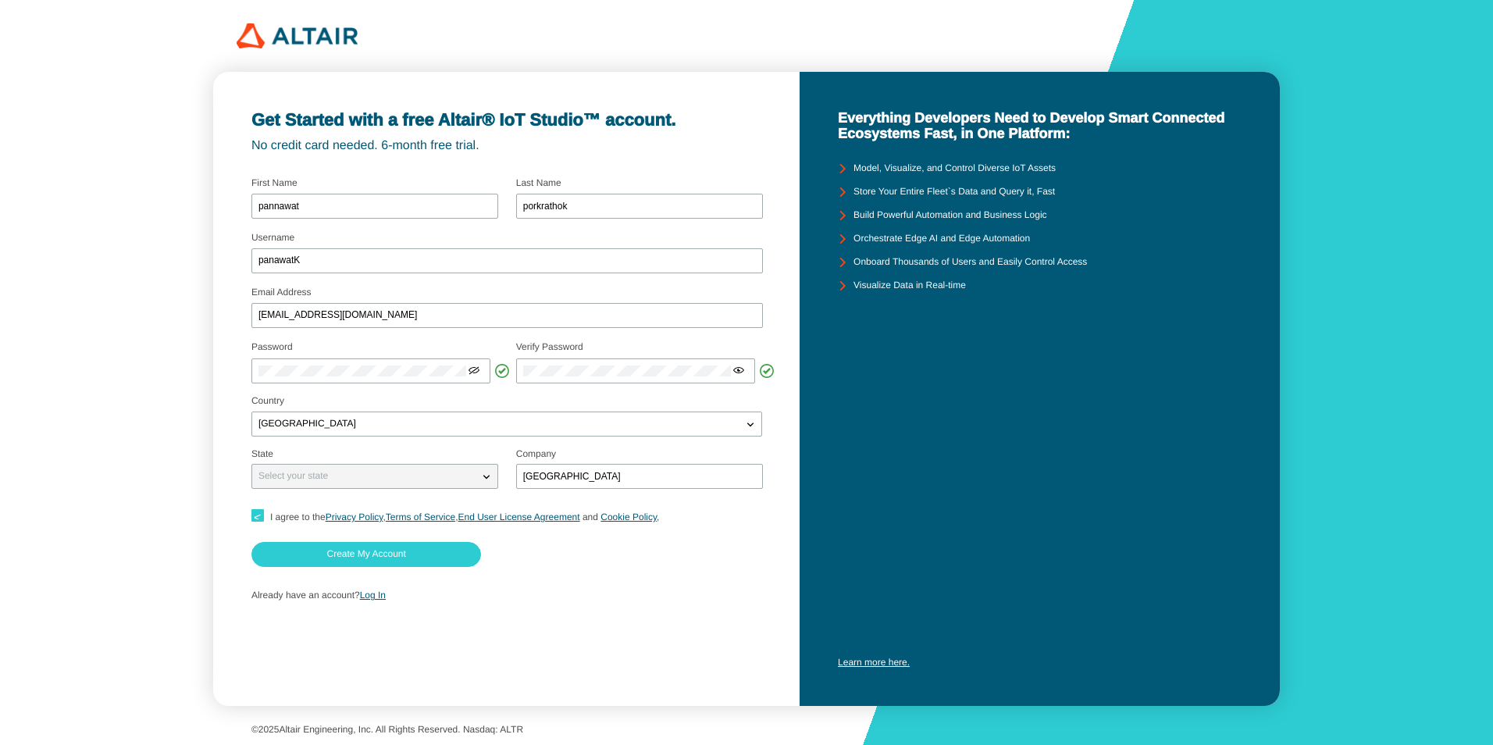
click at [482, 474] on iron-icon at bounding box center [487, 477] width 16 height 16
drag, startPoint x: 482, startPoint y: 474, endPoint x: 404, endPoint y: 548, distance: 107.7
click at [404, 548] on form "Username panawatK Email Address 6730308121@student.chula.ac.th Password" at bounding box center [506, 391] width 511 height 439
click at [404, 548] on paper-button "Create My Account" at bounding box center [366, 554] width 230 height 25
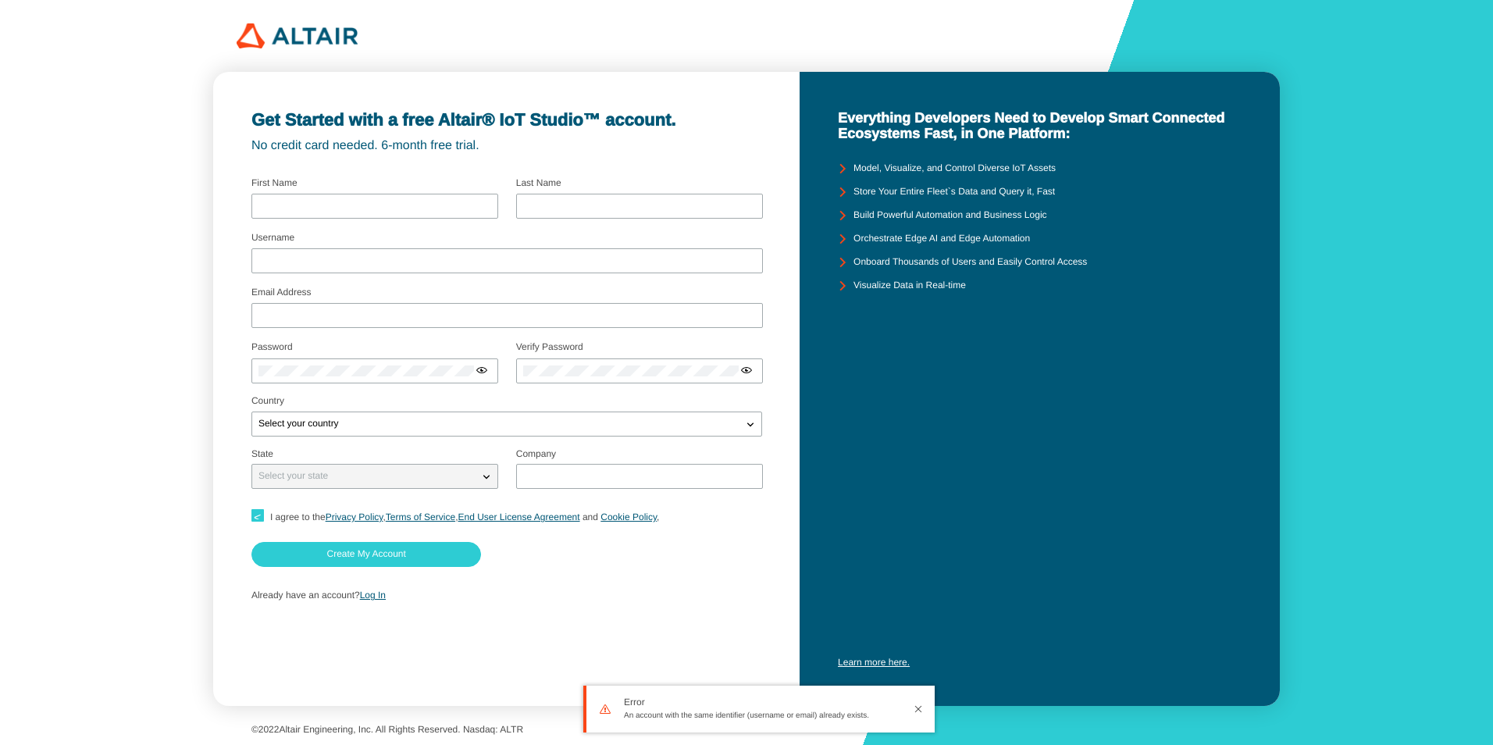
type input "pannawat"
type input "porkrathok"
type input "panawatK"
type input "6730308121@student.chula.ac.th"
type input "chulalongkorn university"
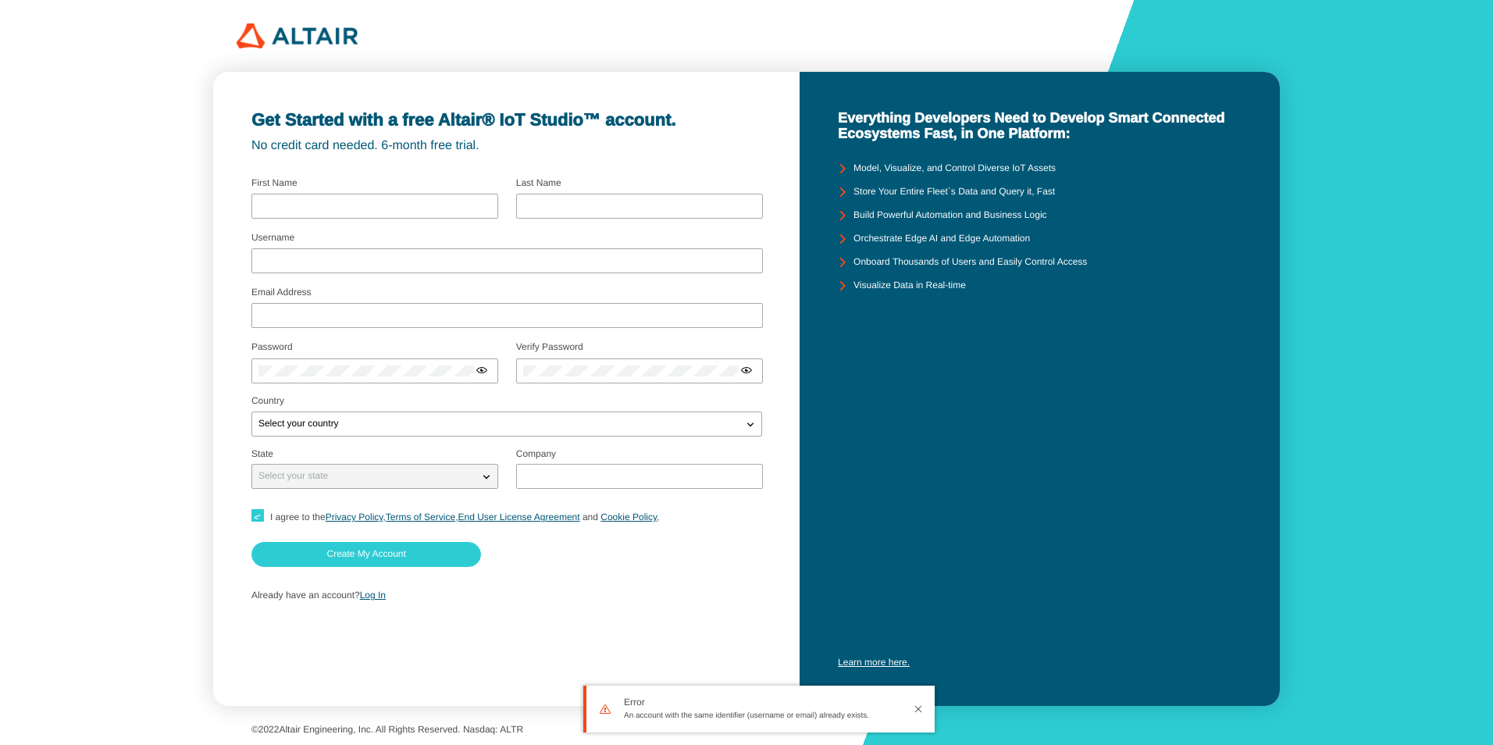
checkbox input "true"
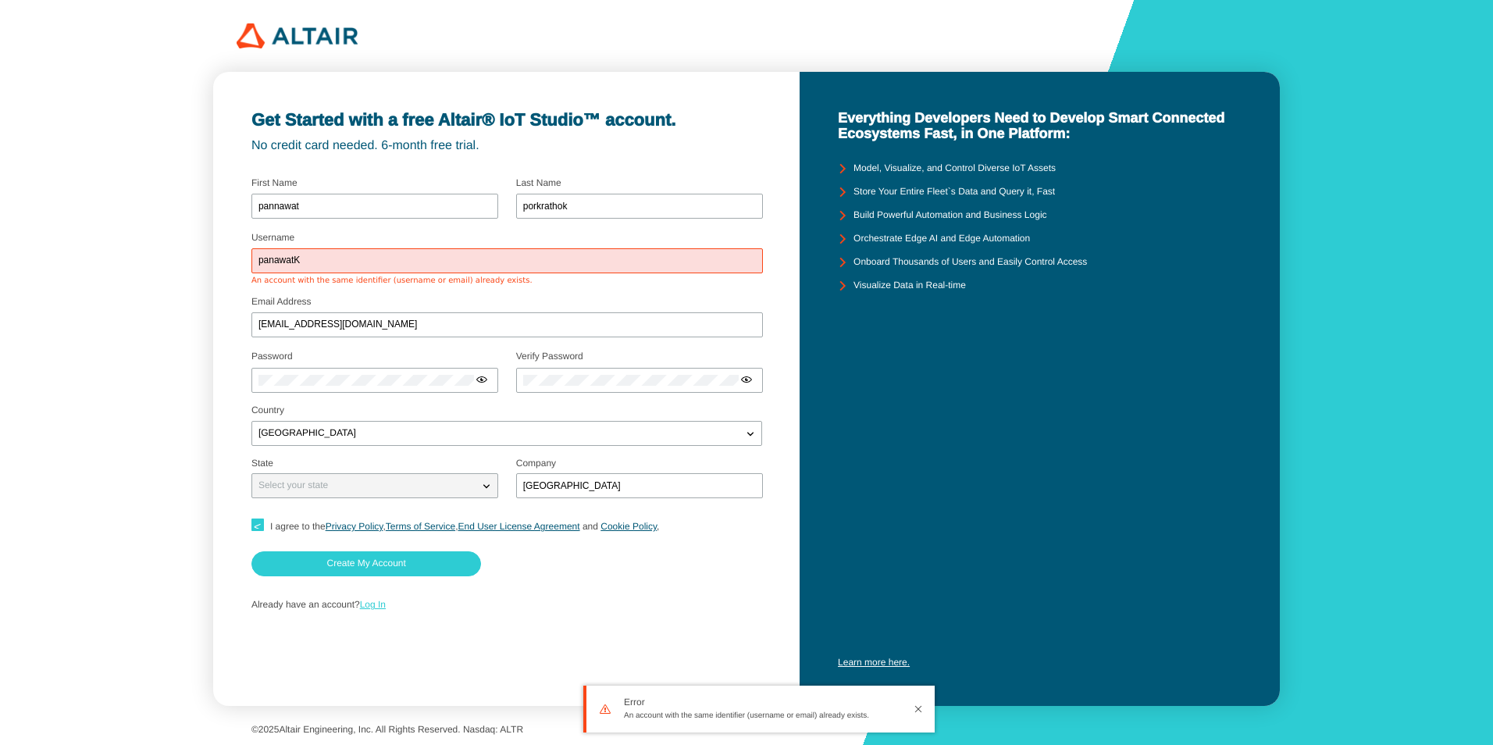
click at [373, 602] on link "Log In" at bounding box center [373, 604] width 26 height 11
click at [351, 255] on div "panawatK" at bounding box center [507, 260] width 512 height 25
click at [305, 258] on input "panawatK" at bounding box center [506, 260] width 497 height 11
type input "pannawatK"
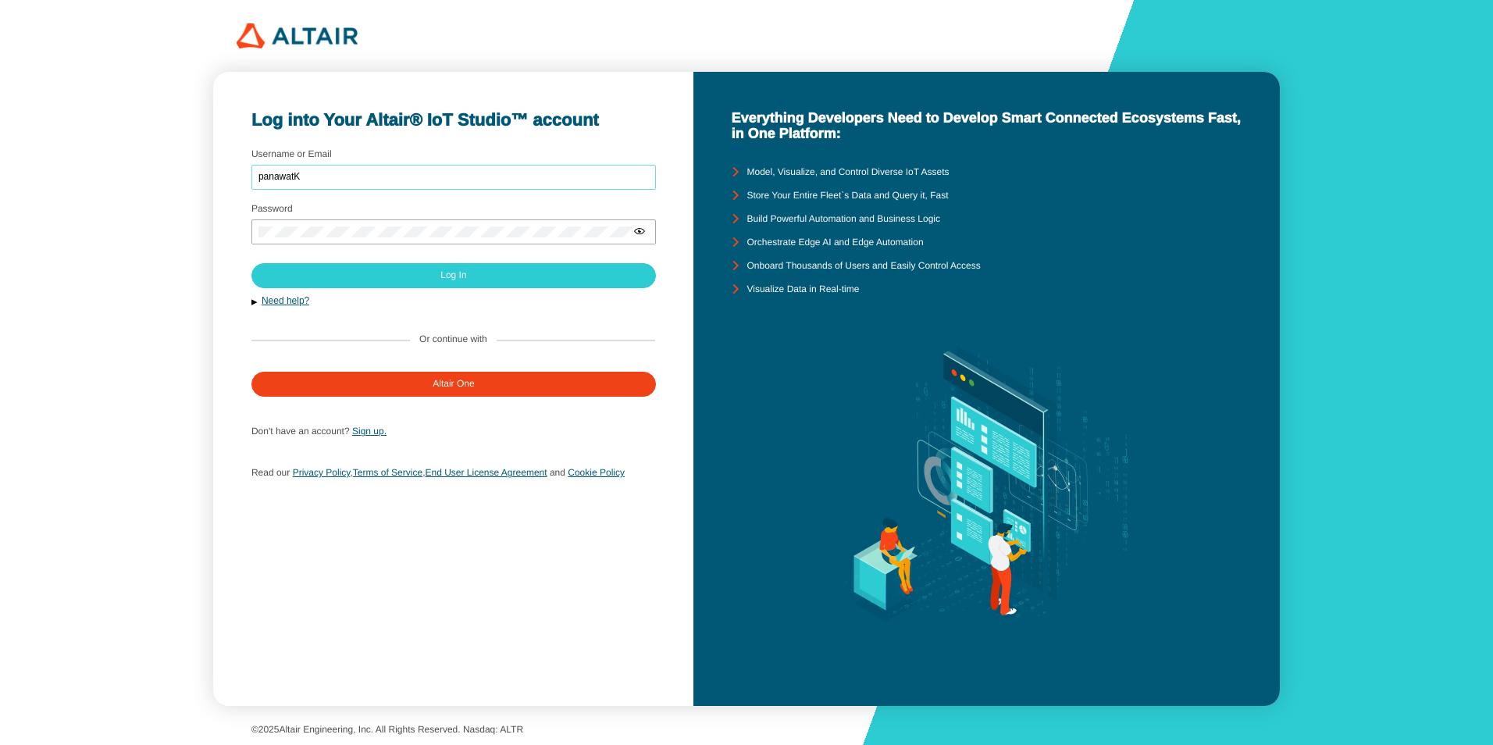
click at [276, 173] on input "panawatK" at bounding box center [453, 177] width 390 height 11
type input "pannawatK"
click at [642, 230] on iron-icon at bounding box center [639, 231] width 12 height 12
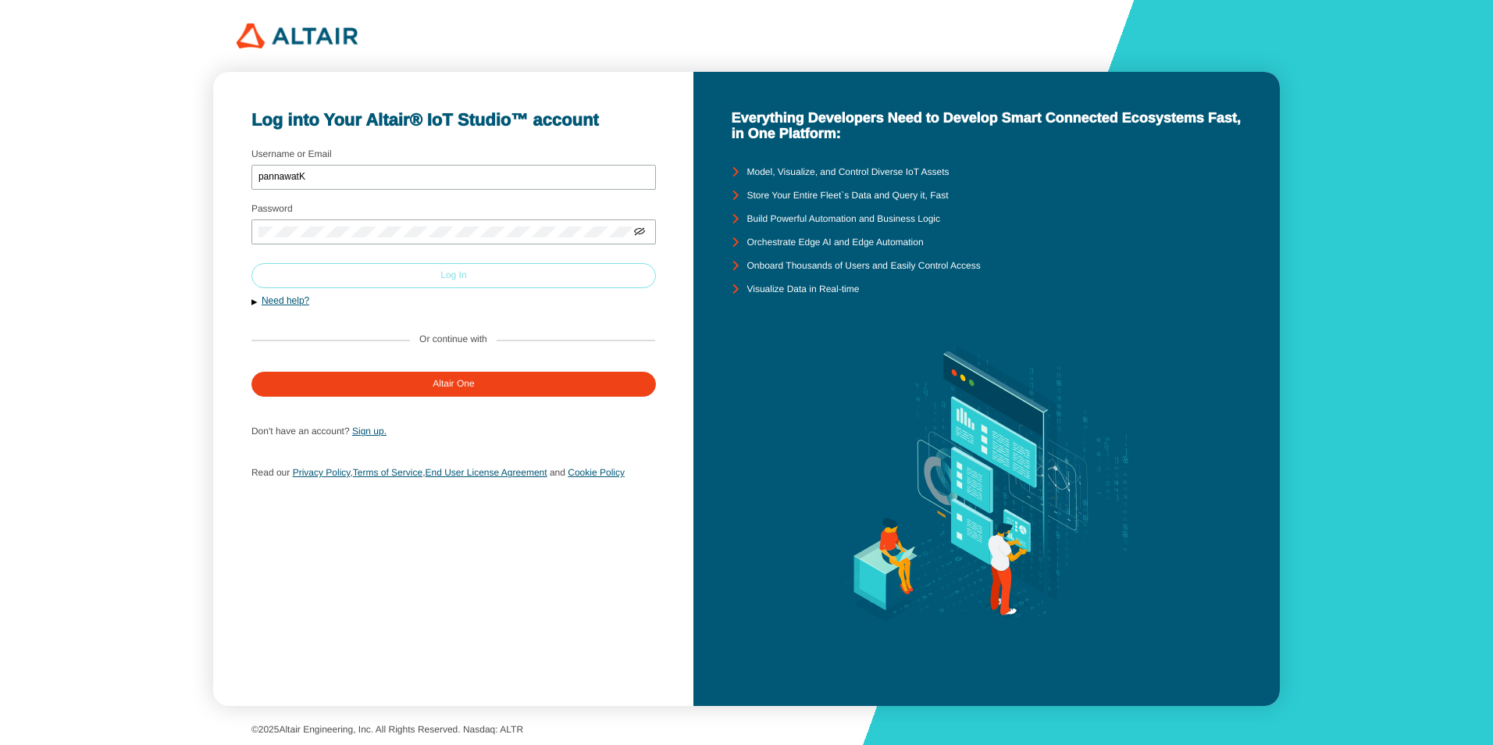
click at [537, 273] on paper-button "Log In" at bounding box center [453, 275] width 405 height 25
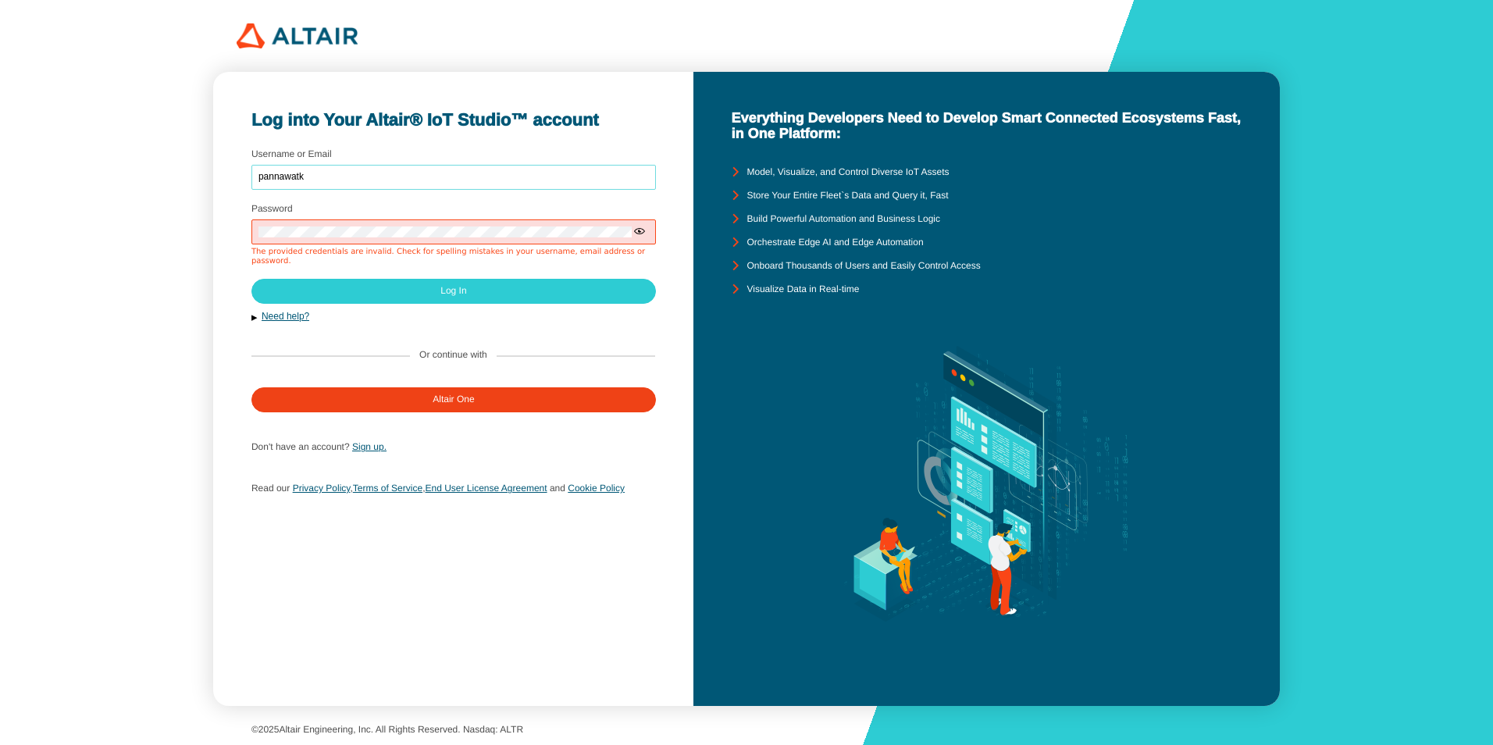
click at [276, 173] on input "pannawatk" at bounding box center [453, 177] width 390 height 11
type input "panawatk"
click at [558, 322] on form "Username or Email [GEOGRAPHIC_DATA] Password The provided credentials are inval…" at bounding box center [453, 326] width 404 height 364
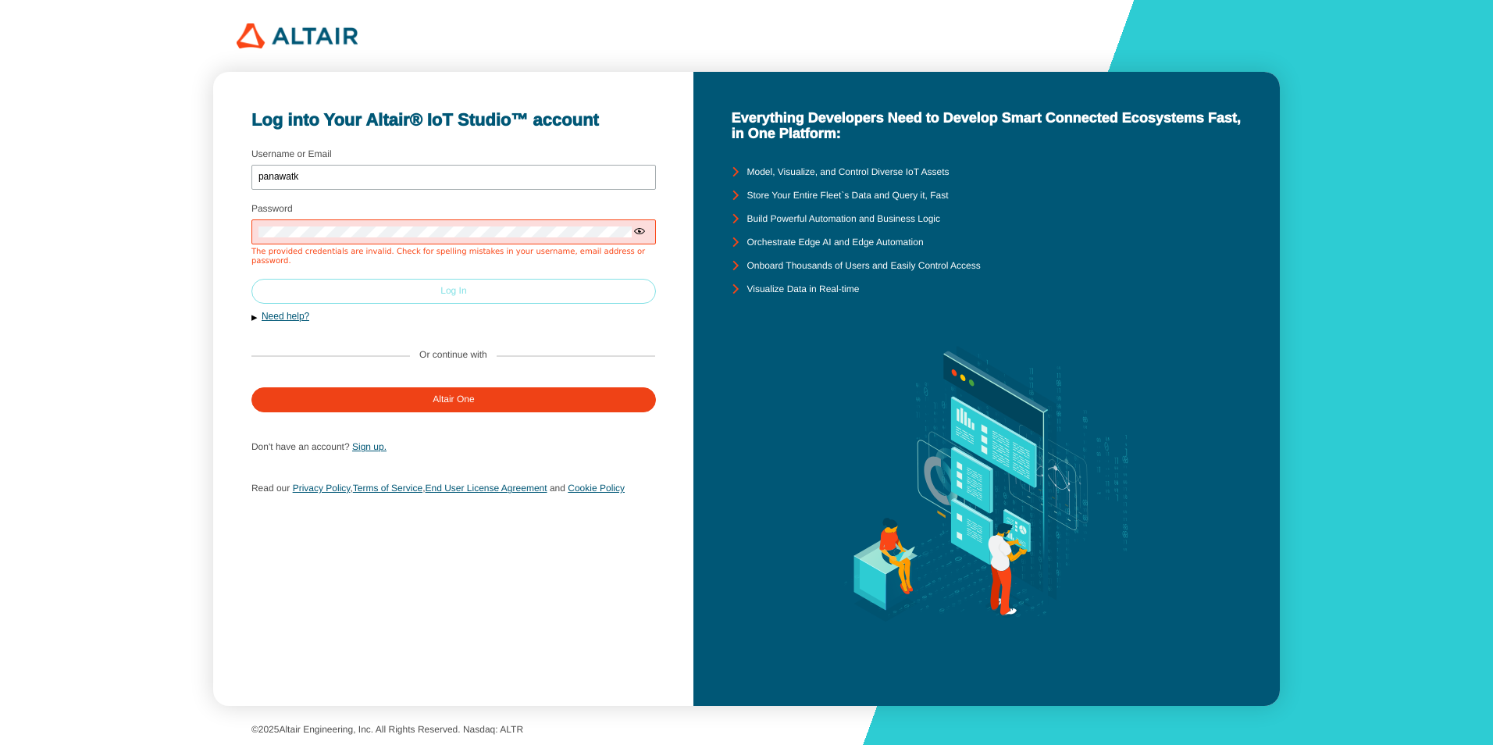
click at [530, 283] on paper-button "Log In" at bounding box center [453, 291] width 405 height 25
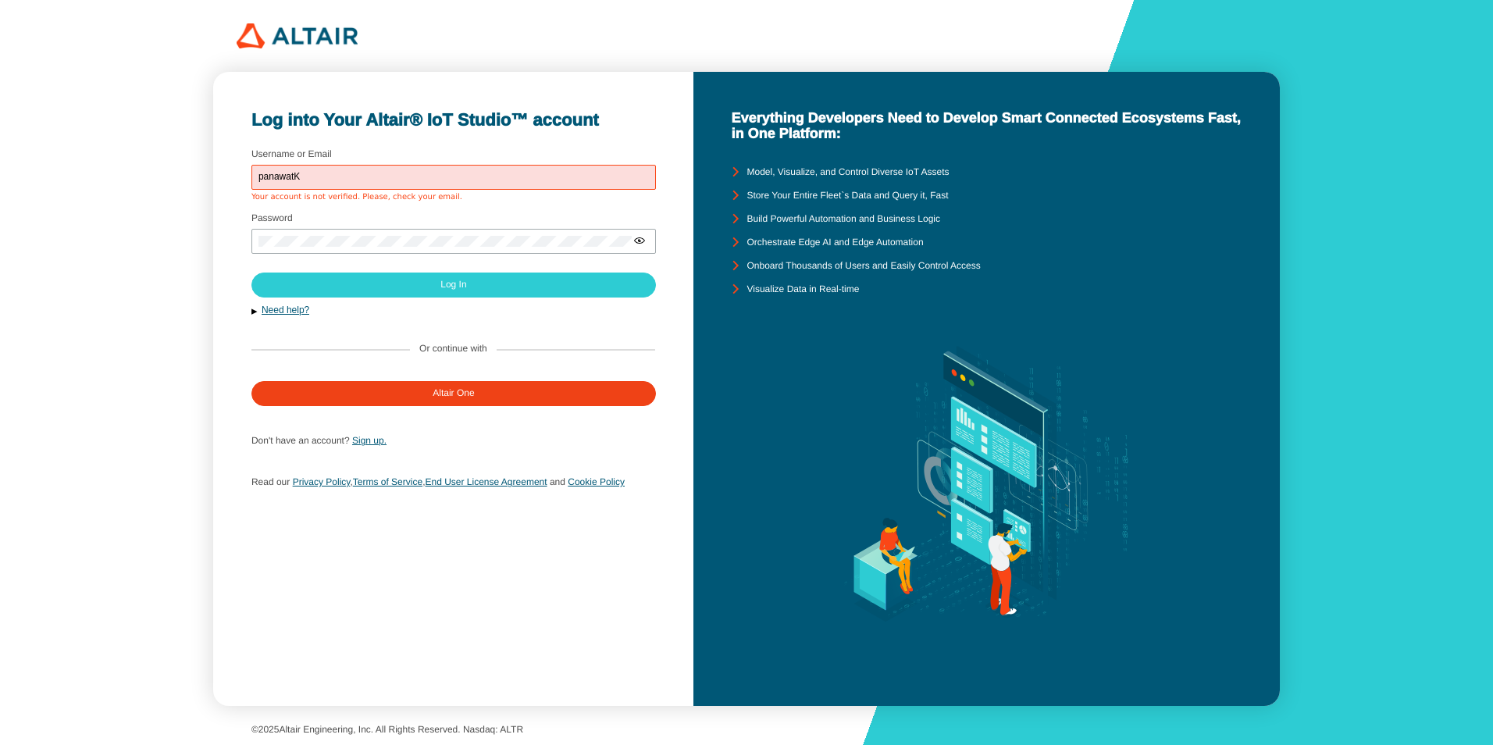
click at [271, 177] on input "panawatK" at bounding box center [453, 177] width 390 height 11
type input "pannawatK"
click at [641, 240] on iron-icon at bounding box center [639, 240] width 12 height 12
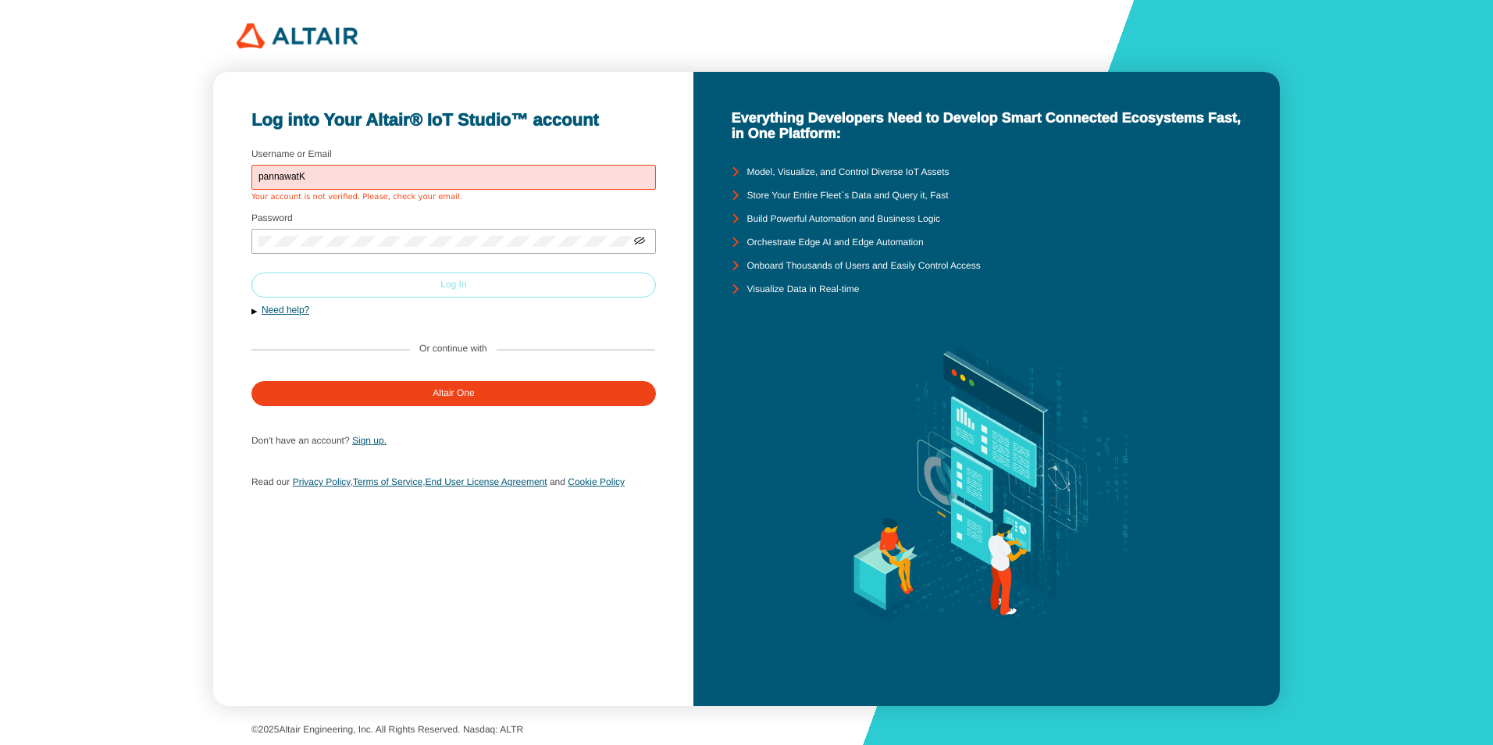
click at [525, 290] on paper-button "Log In" at bounding box center [453, 285] width 405 height 25
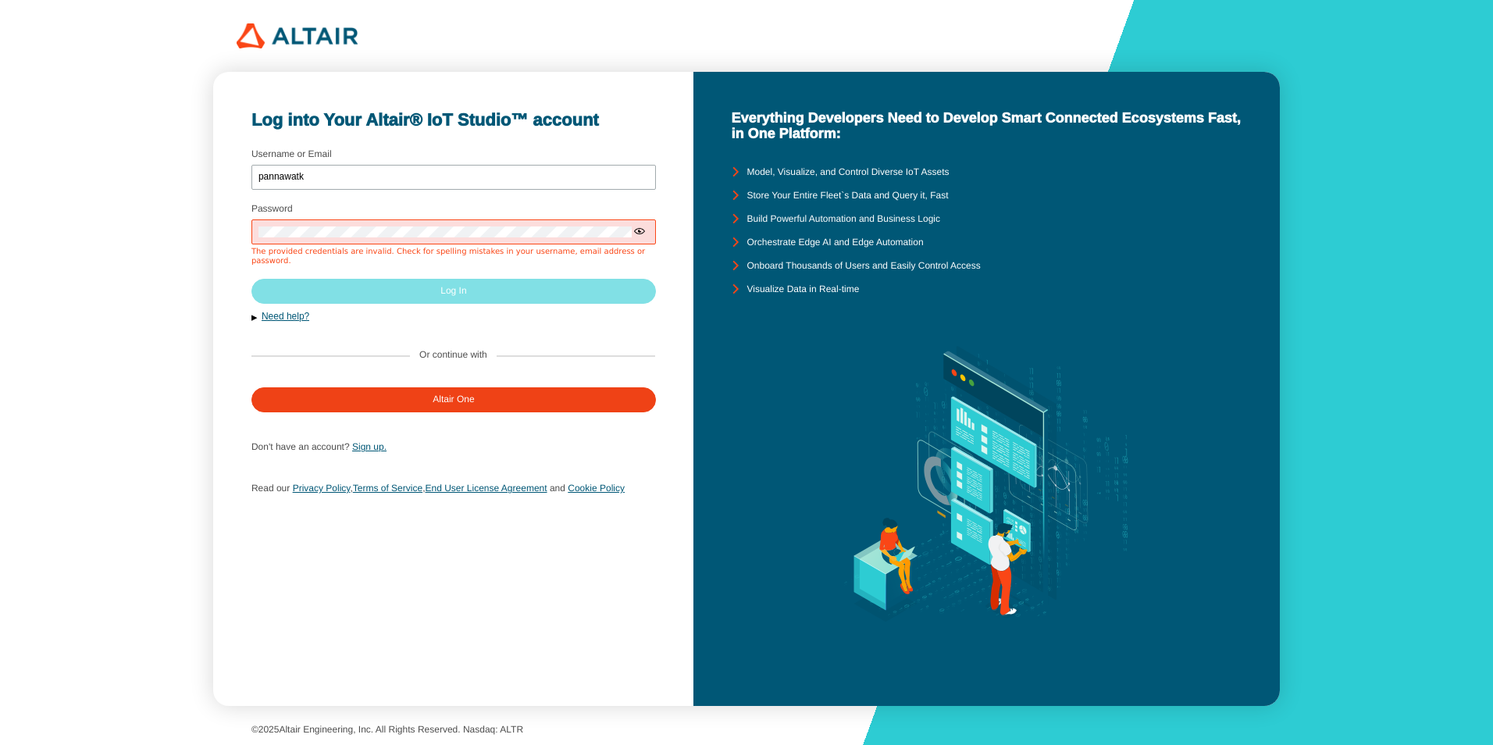
drag, startPoint x: 0, startPoint y: 0, endPoint x: 637, endPoint y: 232, distance: 678.1
click at [637, 232] on form "Username or Email [GEOGRAPHIC_DATA] Password The provided credentials are inval…" at bounding box center [453, 326] width 404 height 364
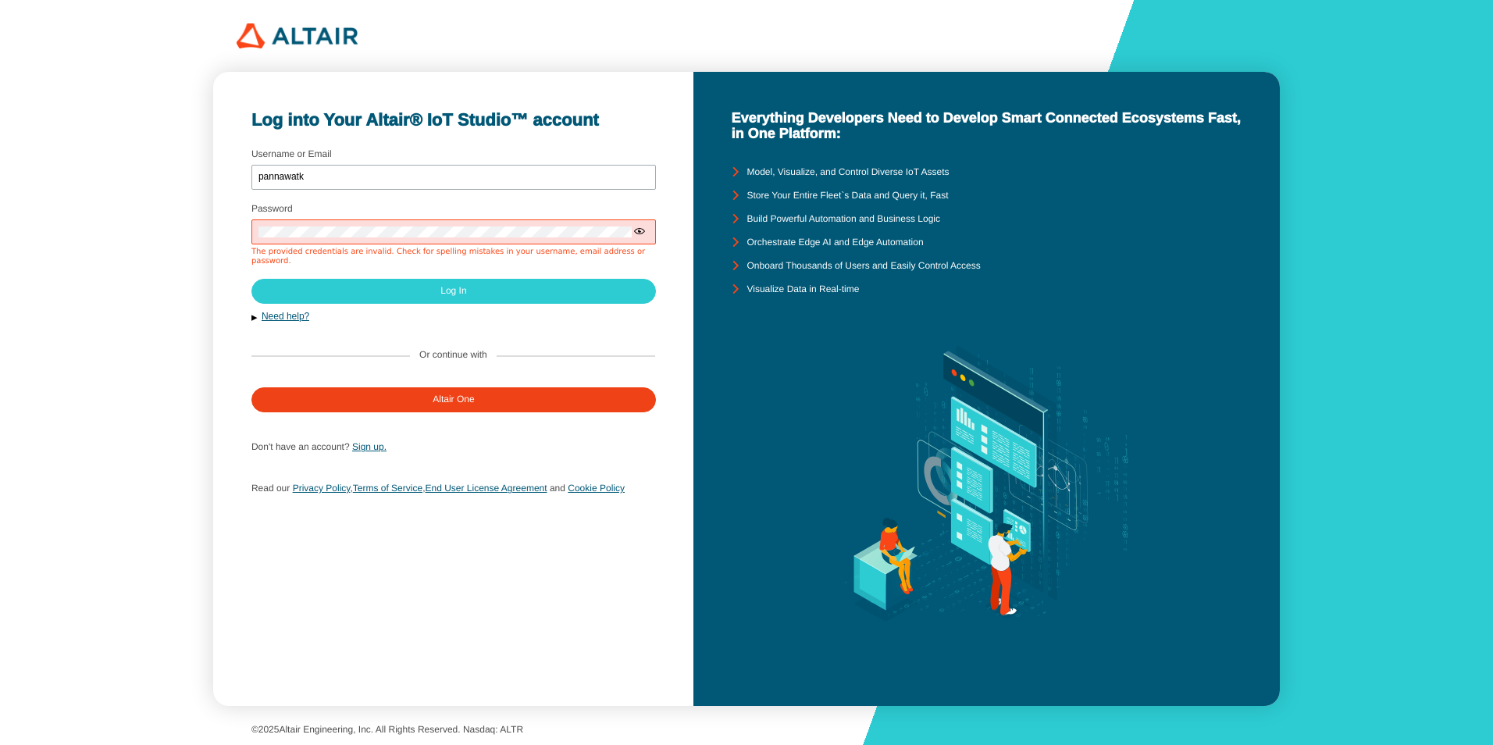
click at [637, 232] on iron-icon at bounding box center [639, 231] width 12 height 12
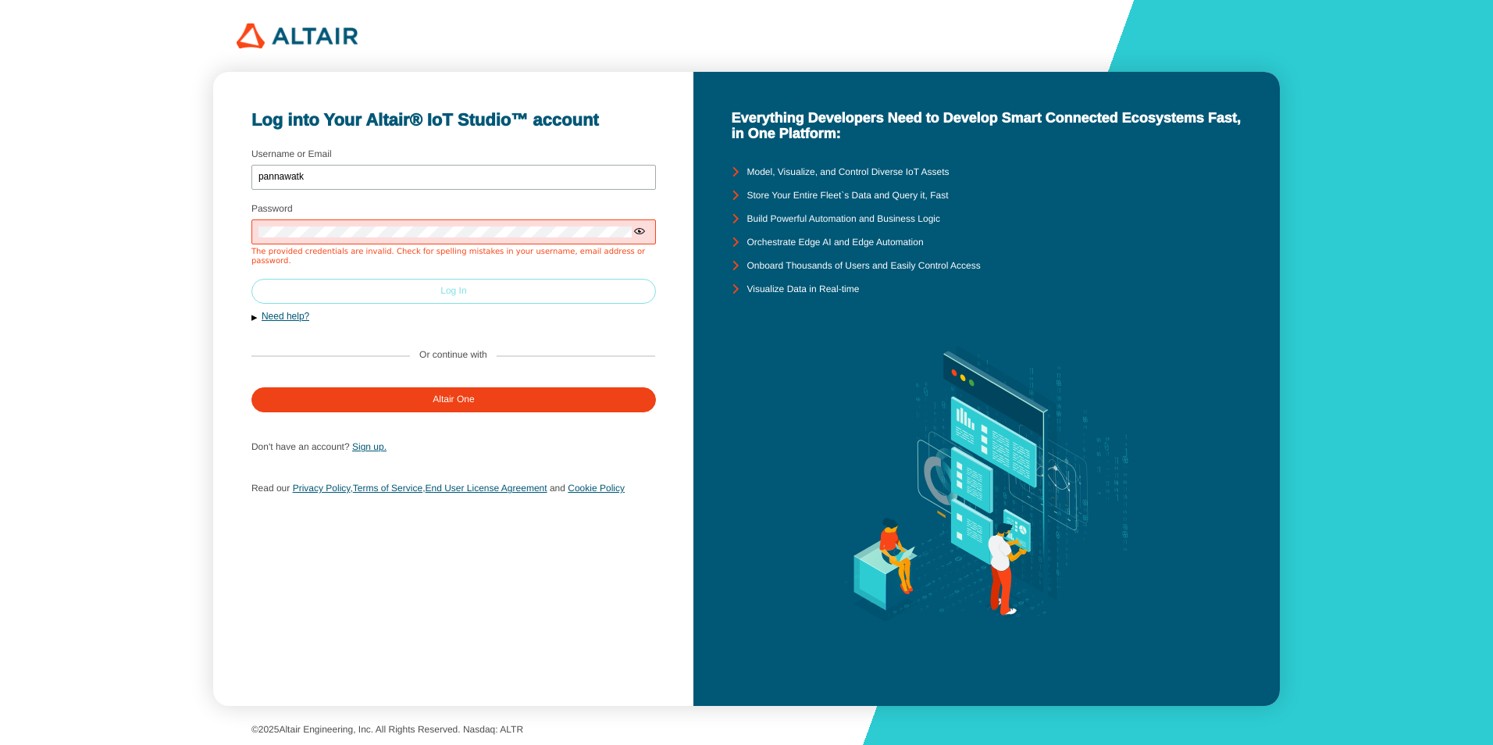
click at [588, 280] on paper-button "Log In" at bounding box center [453, 291] width 405 height 25
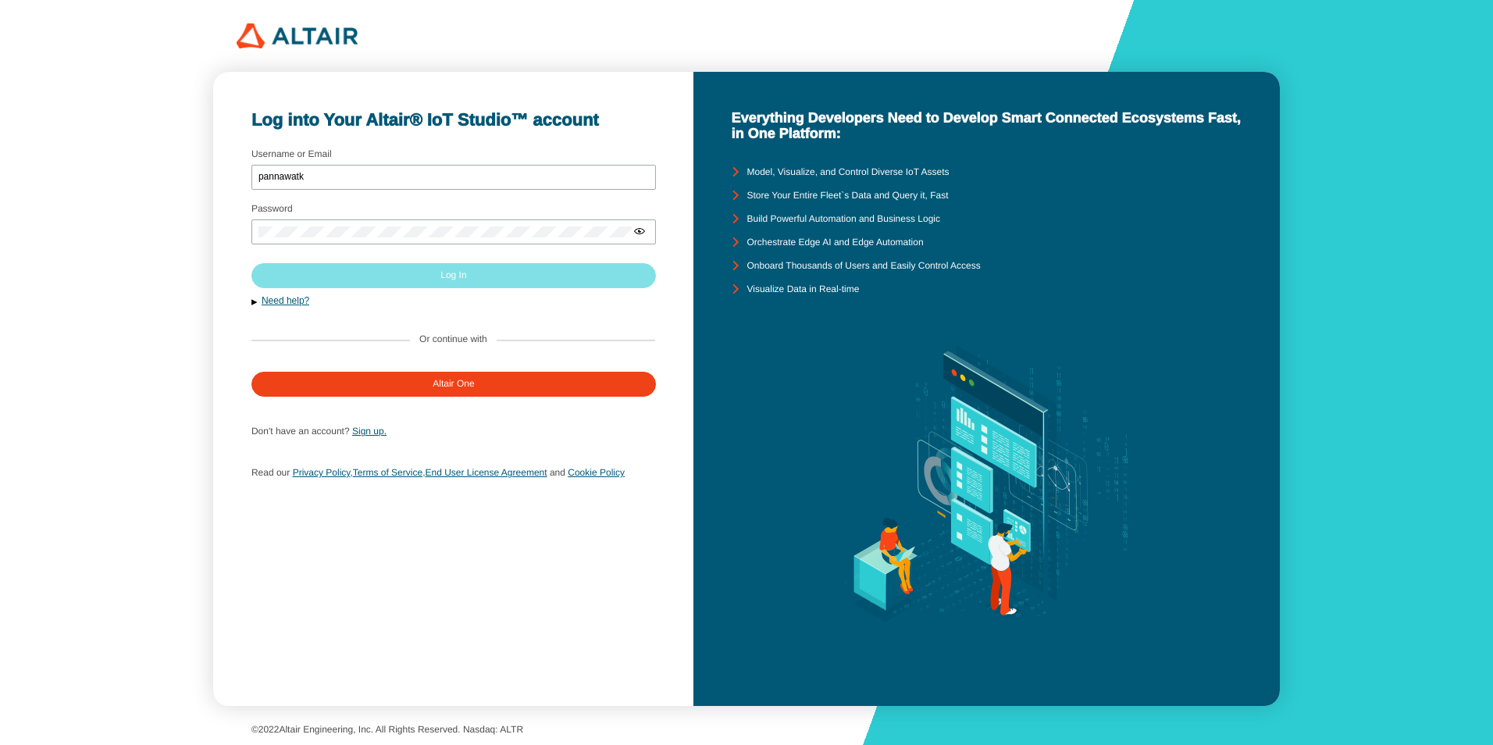
click at [588, 280] on paper-button "Log In" at bounding box center [453, 275] width 405 height 25
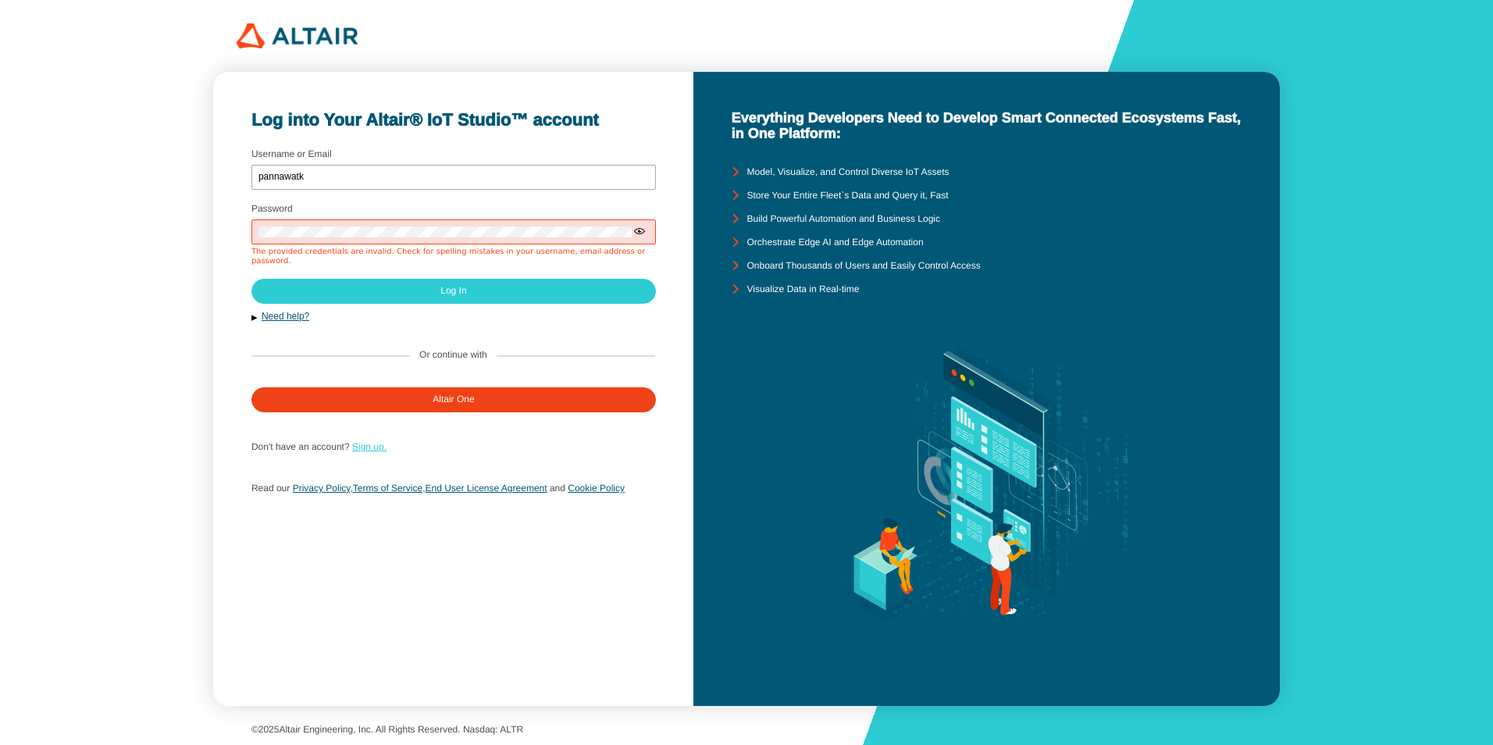
click at [362, 441] on link "Sign up." at bounding box center [369, 446] width 34 height 11
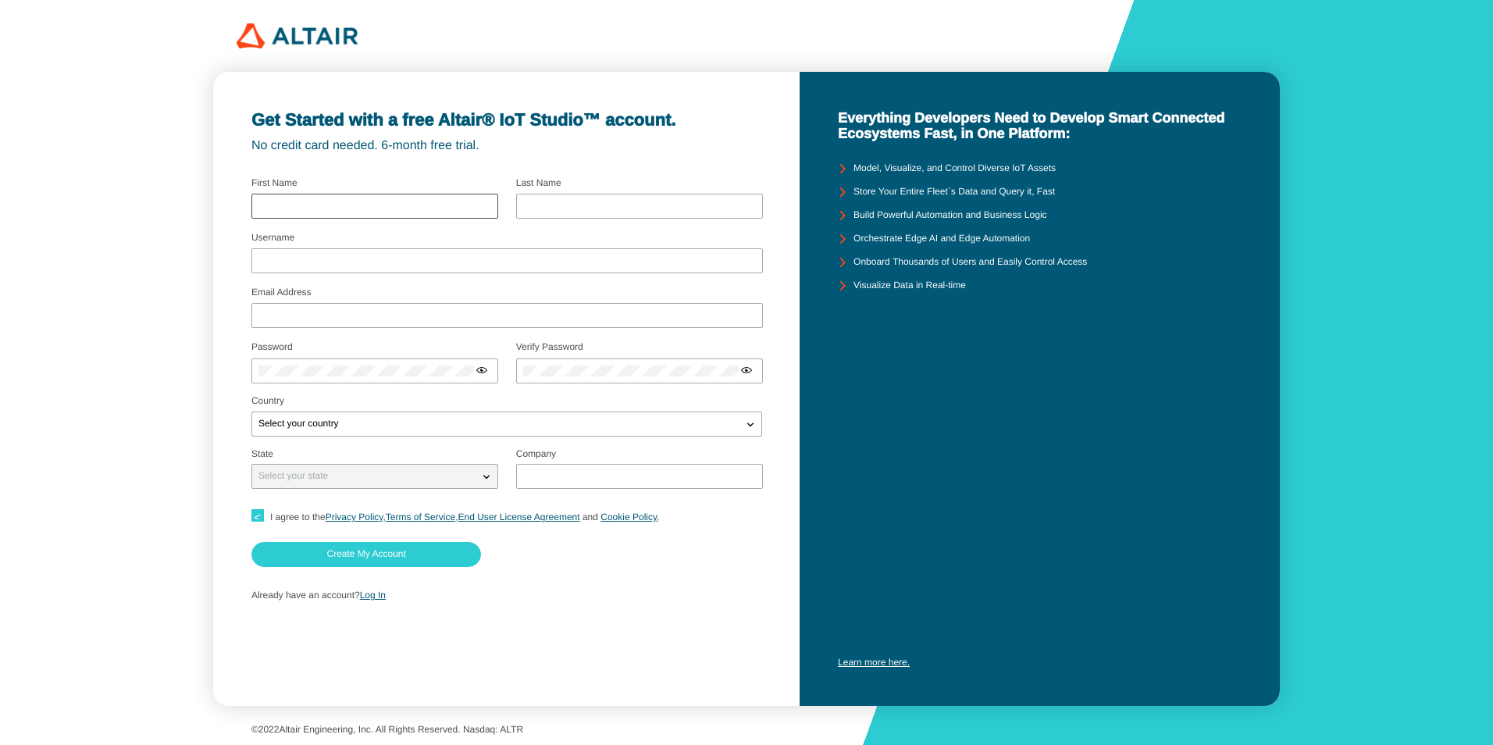
type input "pannawat"
type input "porkrathok"
type input "panawatK"
type input "[EMAIL_ADDRESS][DOMAIN_NAME]"
type input "[GEOGRAPHIC_DATA]"
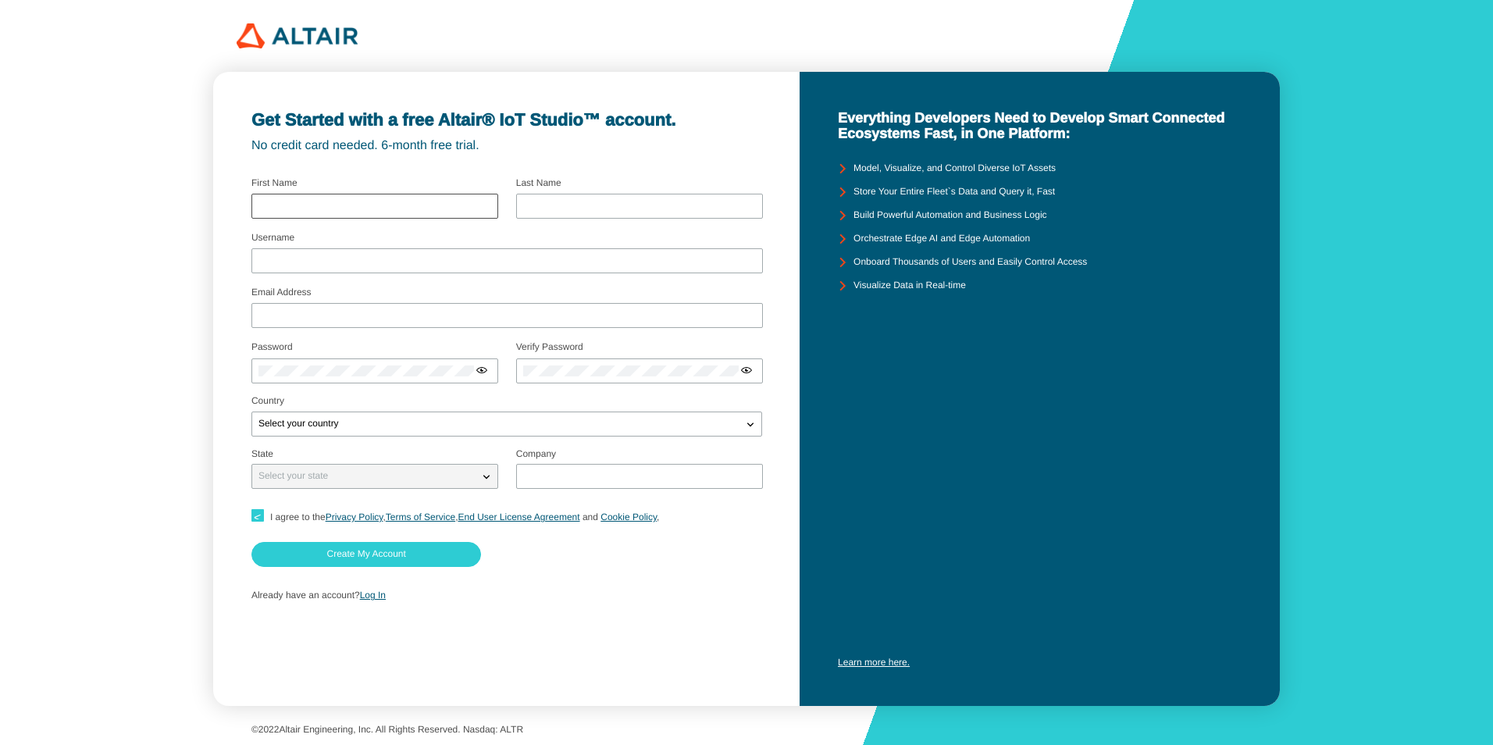
checkbox input "true"
click at [469, 209] on input "pannawat" at bounding box center [374, 206] width 233 height 11
click at [591, 238] on div "Username panawatK" at bounding box center [507, 255] width 512 height 42
click at [274, 263] on input "panawatK" at bounding box center [506, 260] width 497 height 11
type input "pannawatK"
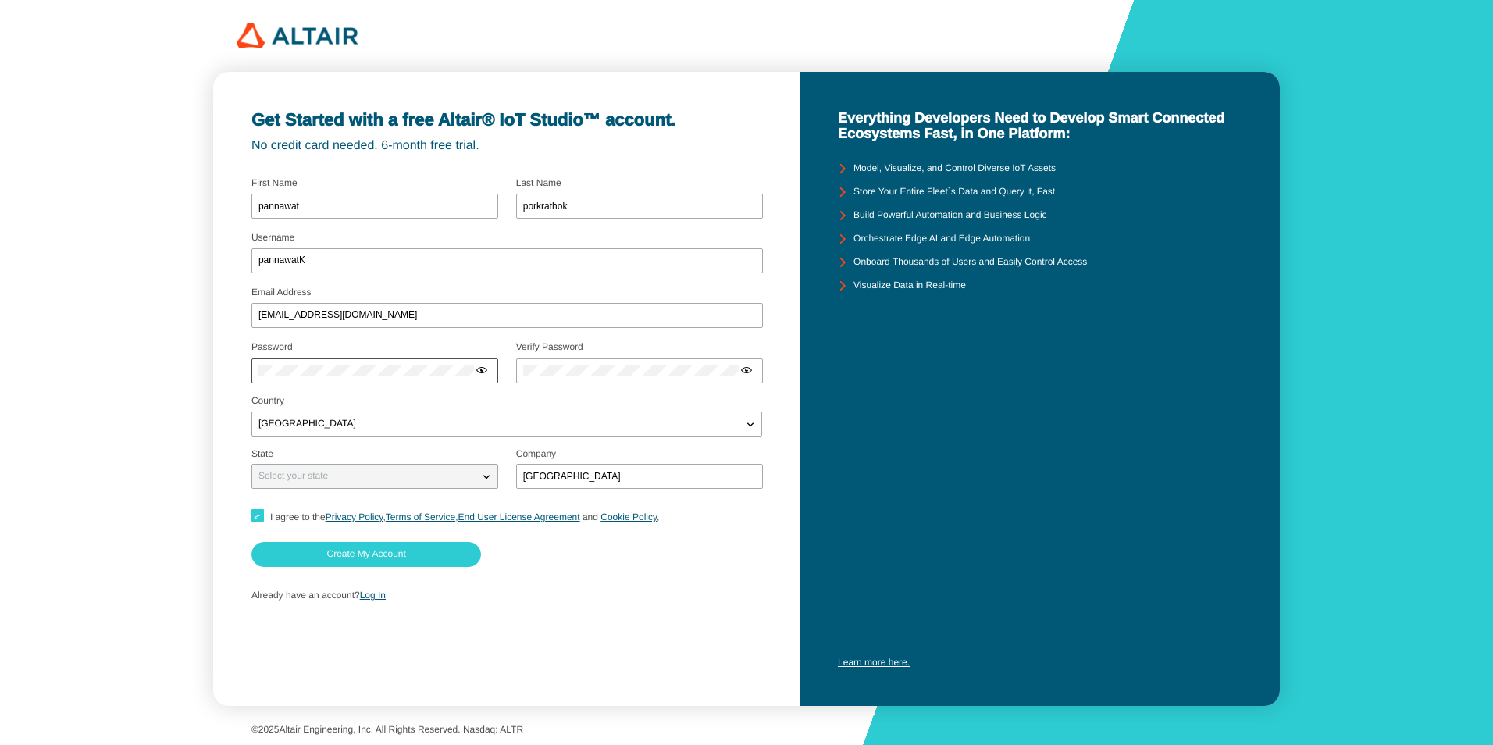
click at [482, 367] on iron-icon at bounding box center [482, 370] width 12 height 12
click at [409, 549] on paper-button "Create My Account" at bounding box center [366, 554] width 230 height 25
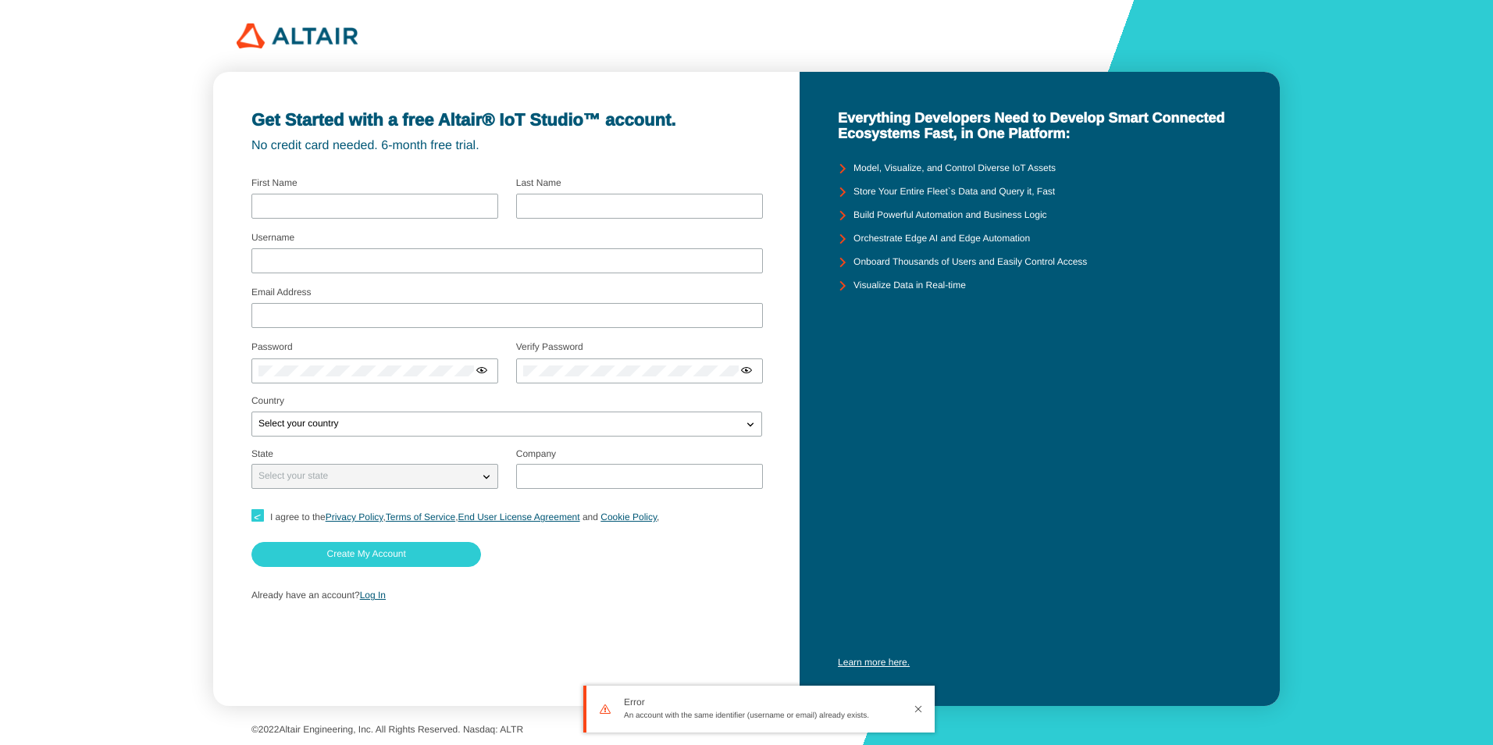
type input "pannawat"
type input "porkrathok"
type input "pannawatK"
type input "[EMAIL_ADDRESS][DOMAIN_NAME]"
type input "[GEOGRAPHIC_DATA]"
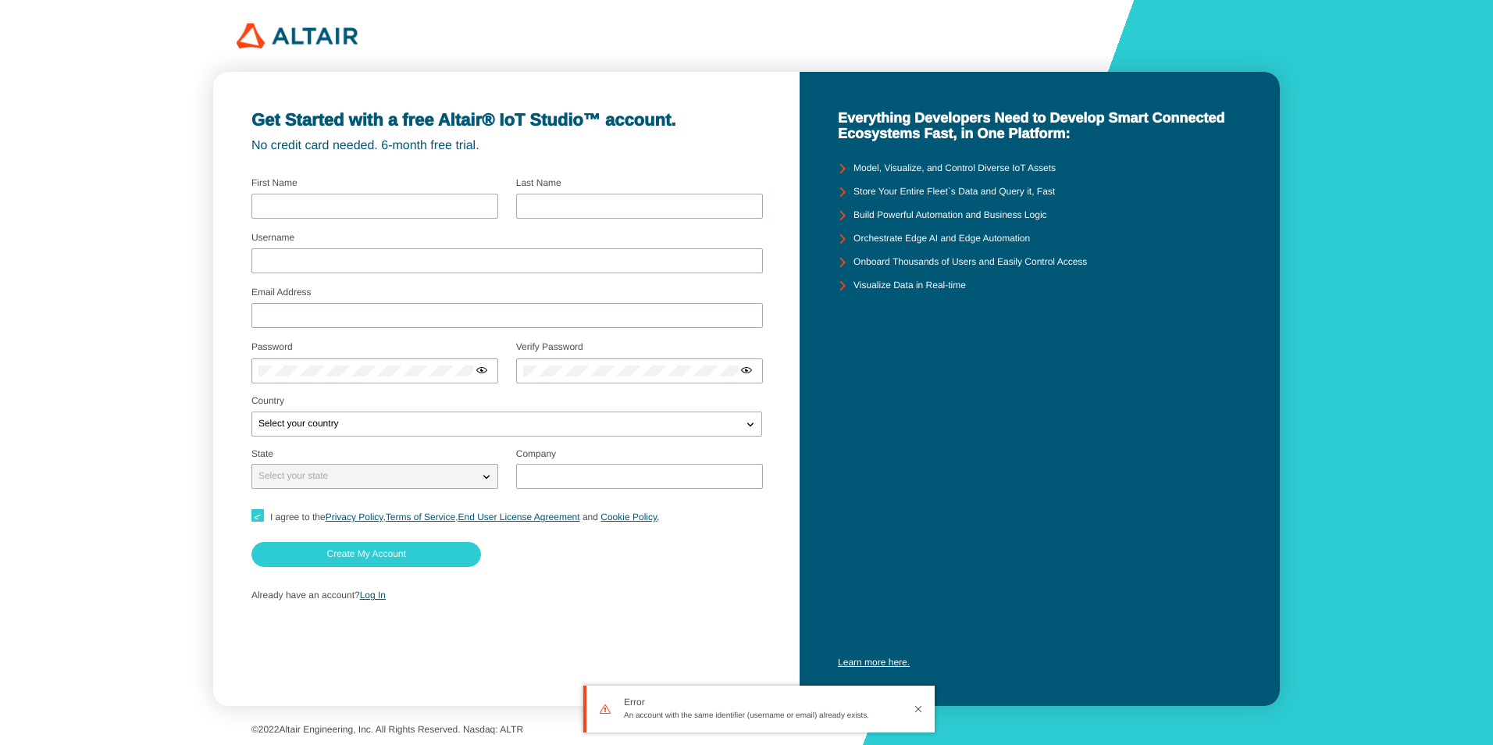
checkbox input "true"
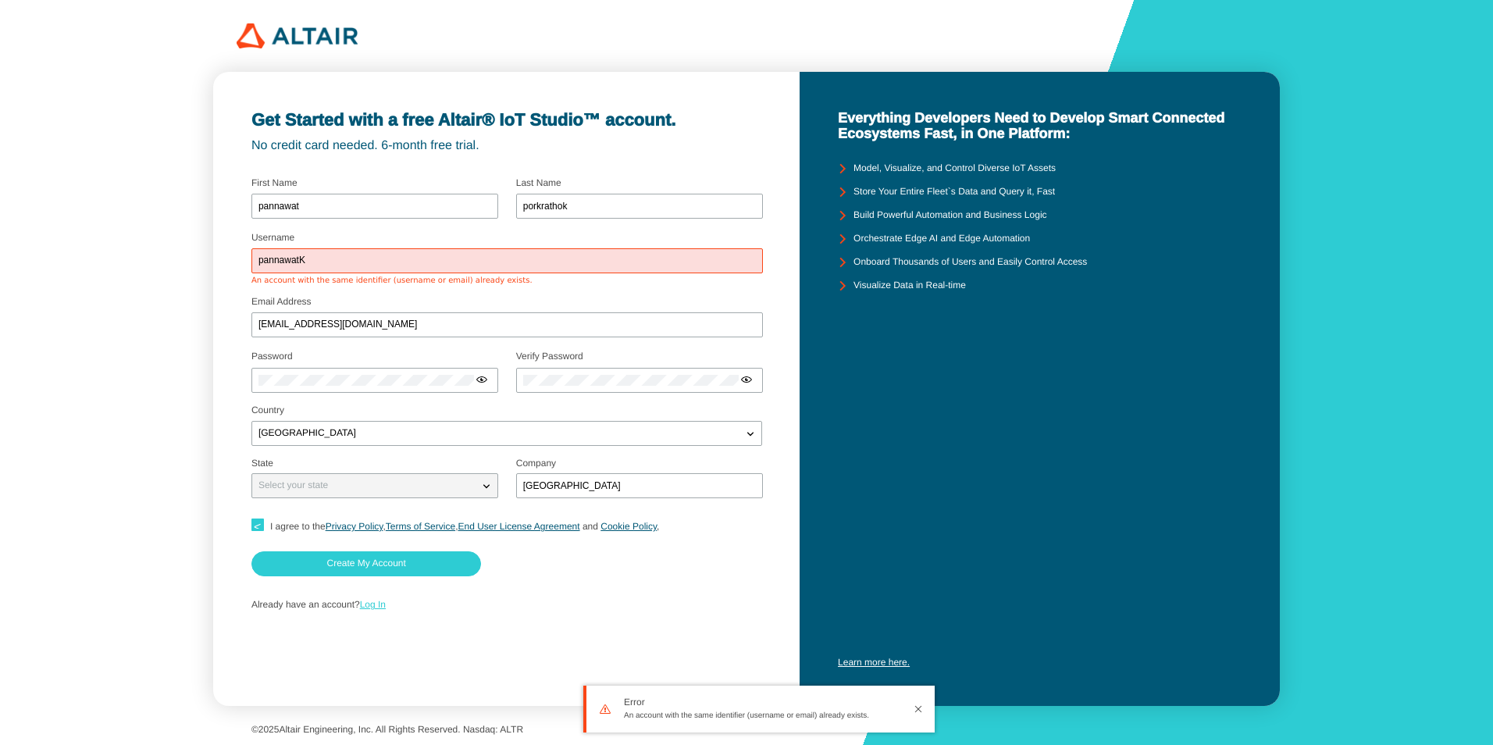
click at [373, 603] on link "Log In" at bounding box center [373, 604] width 26 height 11
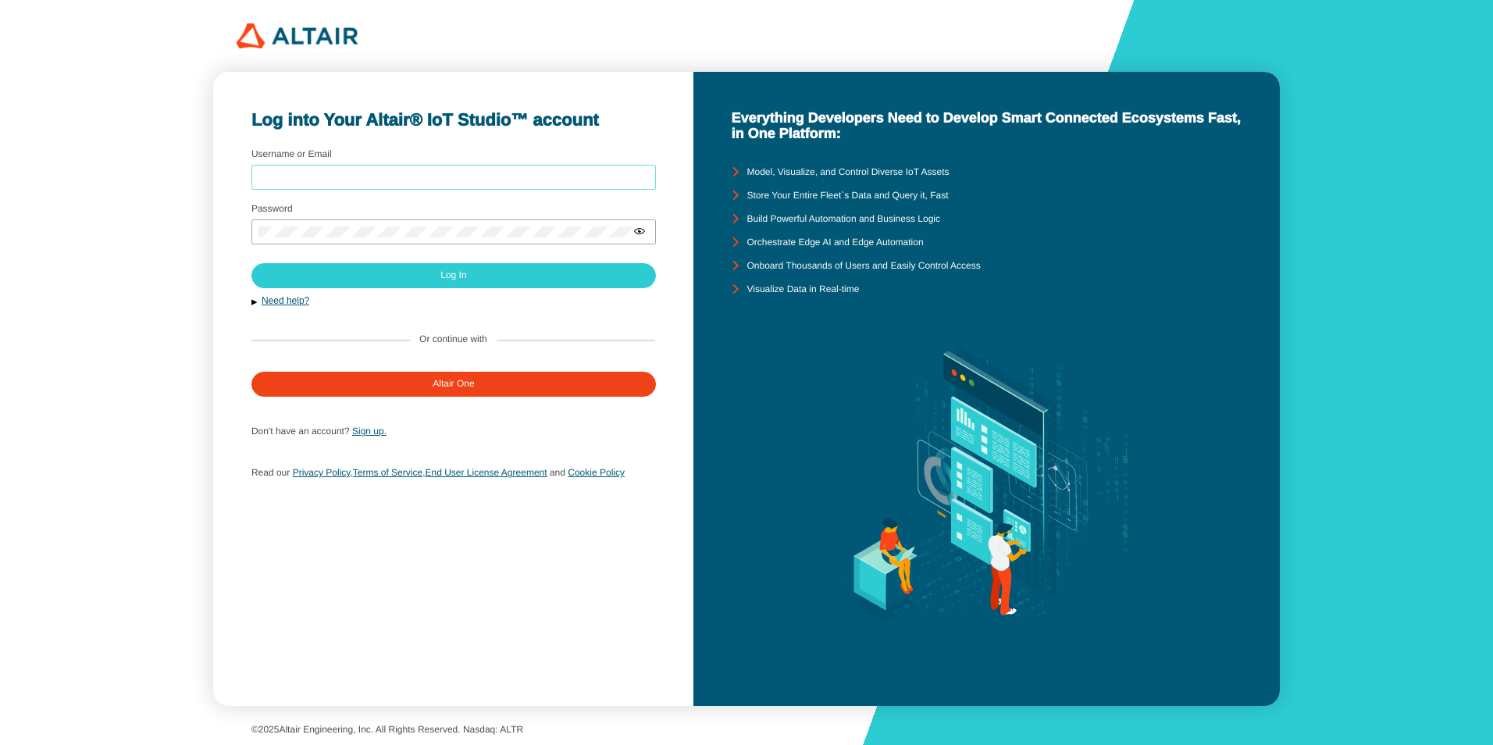
type input "panawatK"
drag, startPoint x: 313, startPoint y: 176, endPoint x: 219, endPoint y: 179, distance: 94.5
click at [219, 179] on div "Log into Your Altair® IoT Studio™ account Username or Email [GEOGRAPHIC_DATA] P…" at bounding box center [453, 389] width 480 height 634
type input "[EMAIL_ADDRESS][DOMAIN_NAME]"
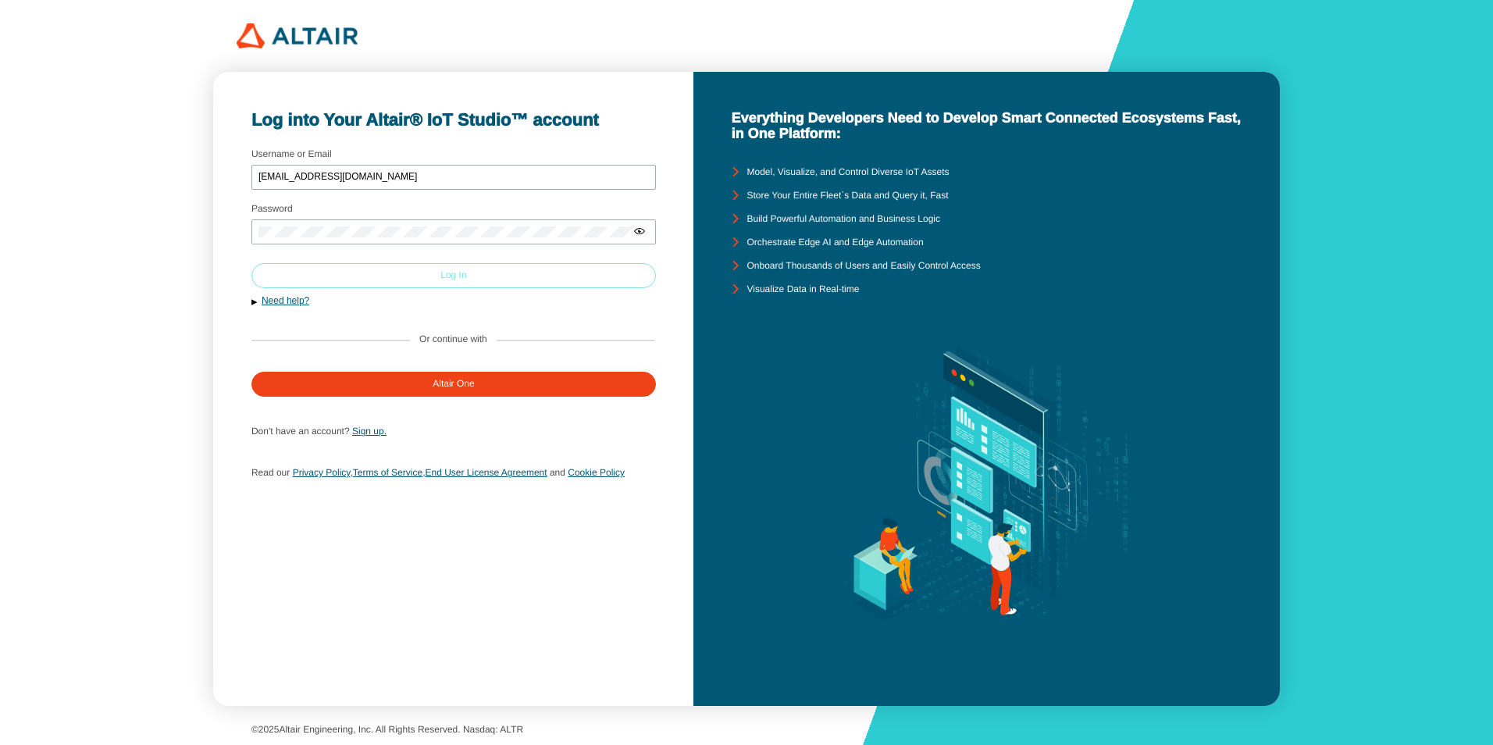
click at [416, 282] on paper-button "Log In" at bounding box center [453, 275] width 405 height 25
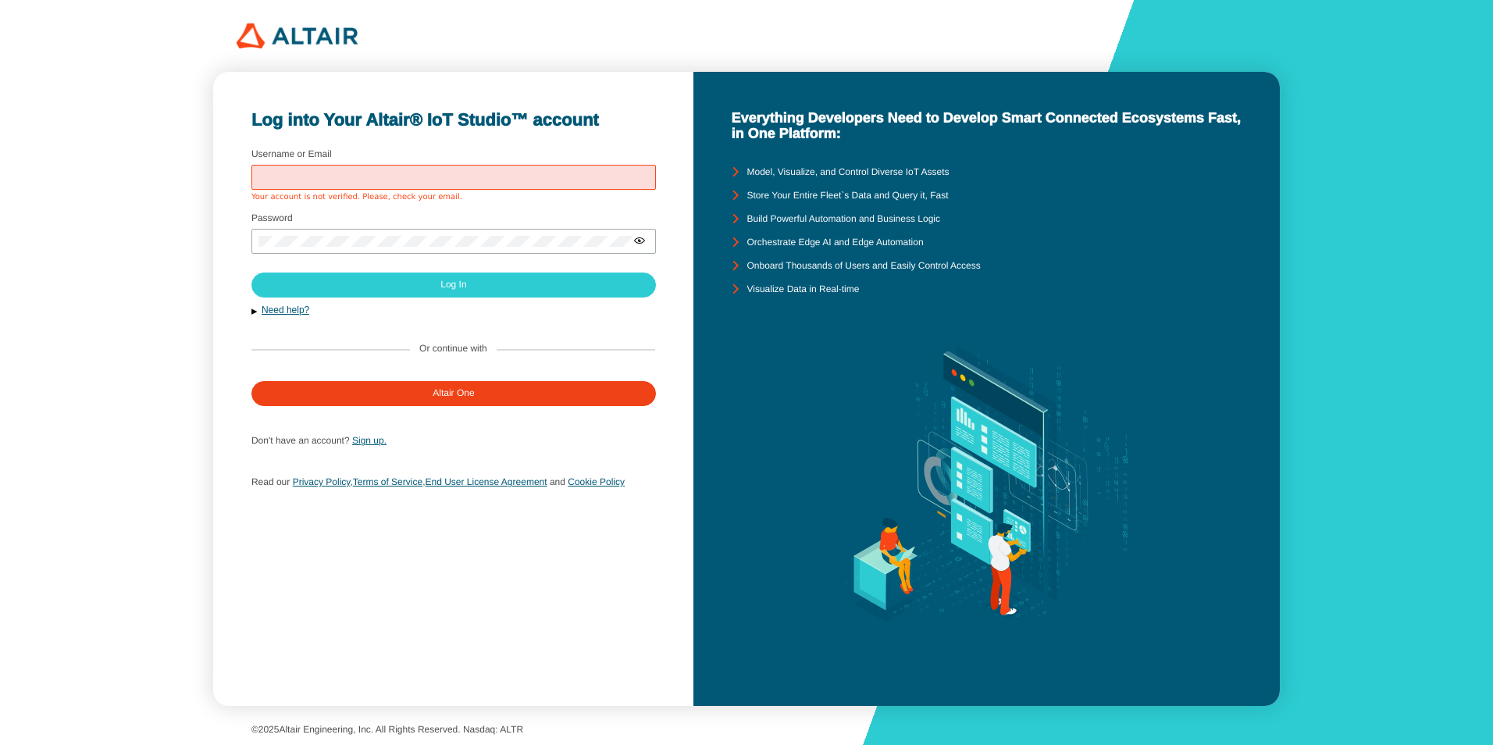
type input "panawatK"
drag, startPoint x: 397, startPoint y: 182, endPoint x: 365, endPoint y: 183, distance: 32.0
click at [365, 183] on div "panawatK" at bounding box center [453, 177] width 405 height 25
